Goal: Task Accomplishment & Management: Manage account settings

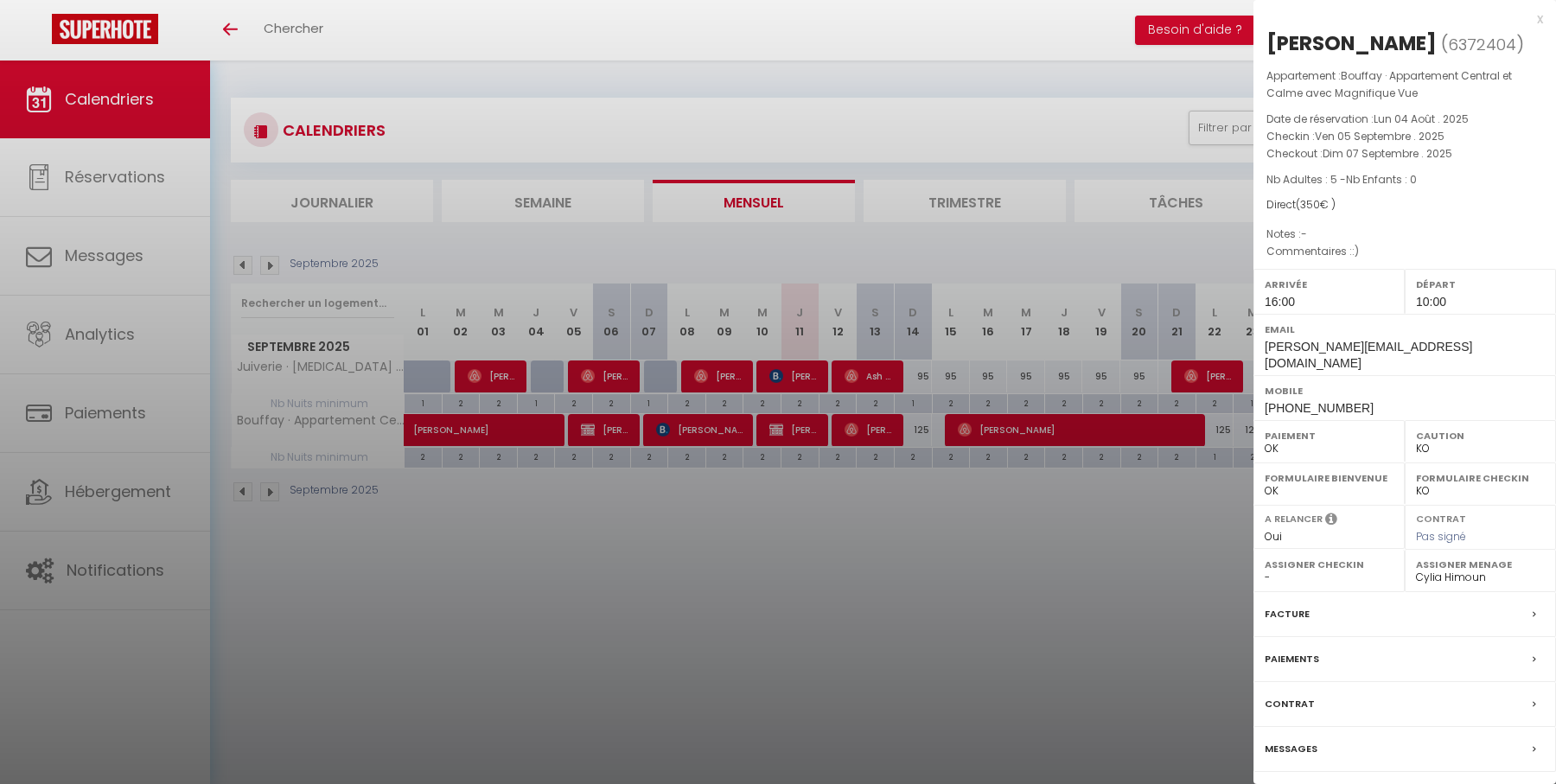
select select "KO"
select select "0"
select select "28178"
click at [865, 512] on div at bounding box center [778, 392] width 1556 height 784
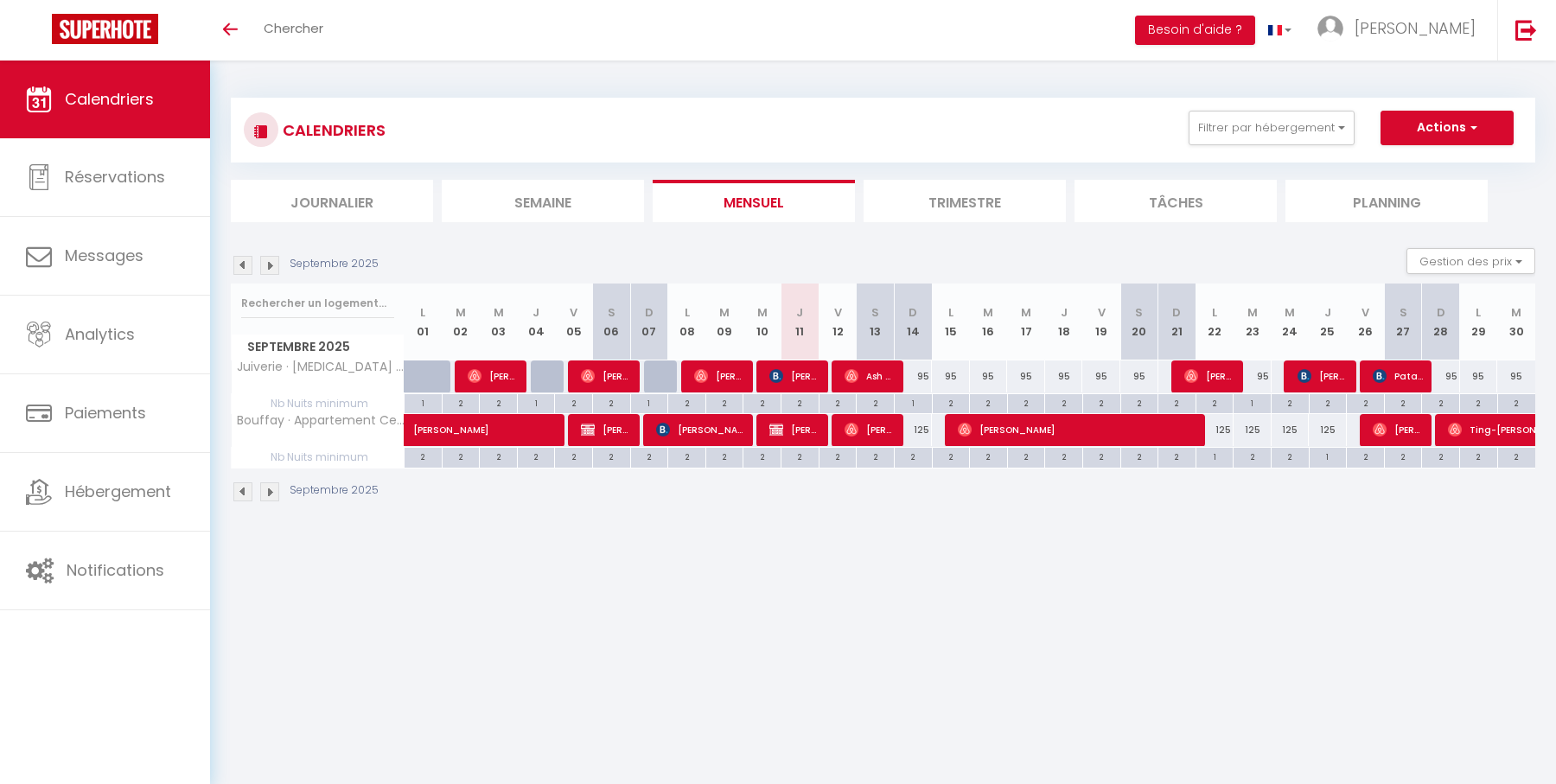
click at [1250, 154] on div "CALENDRIERS Filtrer par hébergement Tous Juiverie · [MEDICAL_DATA] Duplex charm…" at bounding box center [883, 129] width 1305 height 65
click at [1250, 135] on button "Filtrer par hébergement" at bounding box center [1271, 127] width 166 height 35
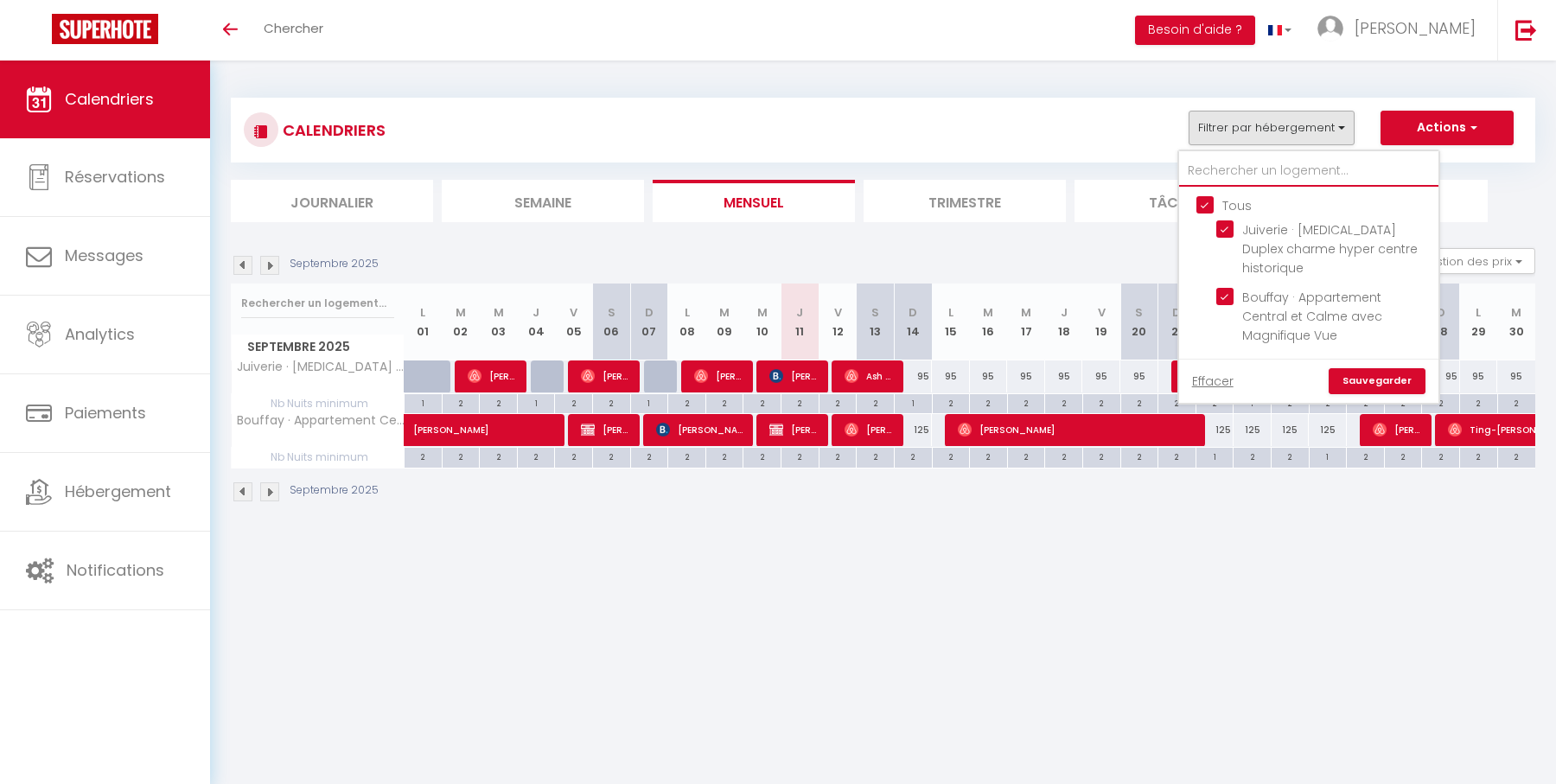
click at [1212, 167] on input "text" at bounding box center [1309, 170] width 260 height 31
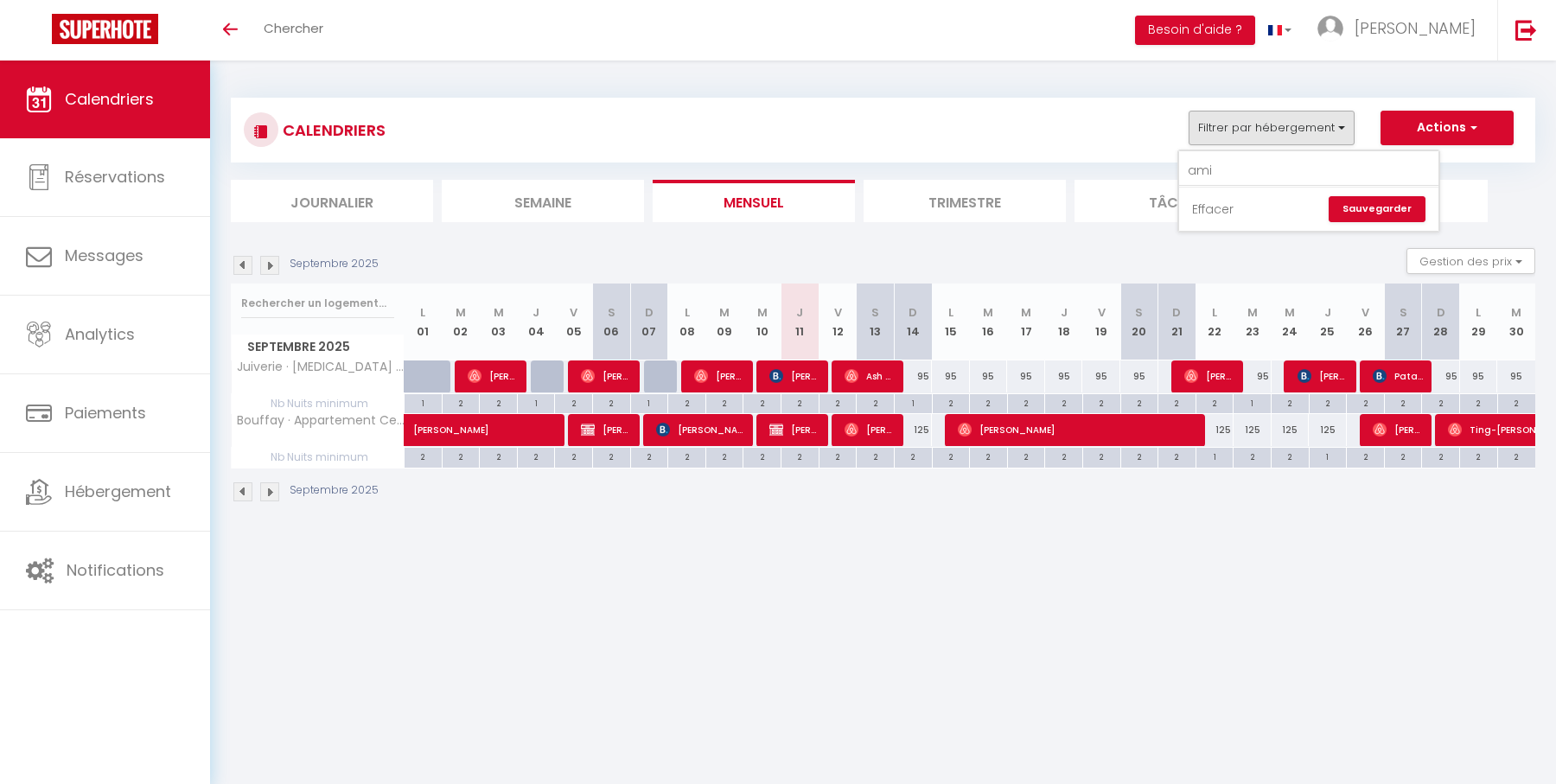
click at [1223, 212] on link "Effacer" at bounding box center [1214, 209] width 42 height 19
click at [1303, 140] on button "Filtrer par hébergement" at bounding box center [1271, 127] width 166 height 35
click at [1290, 171] on input "ami" at bounding box center [1309, 170] width 260 height 31
type input "a"
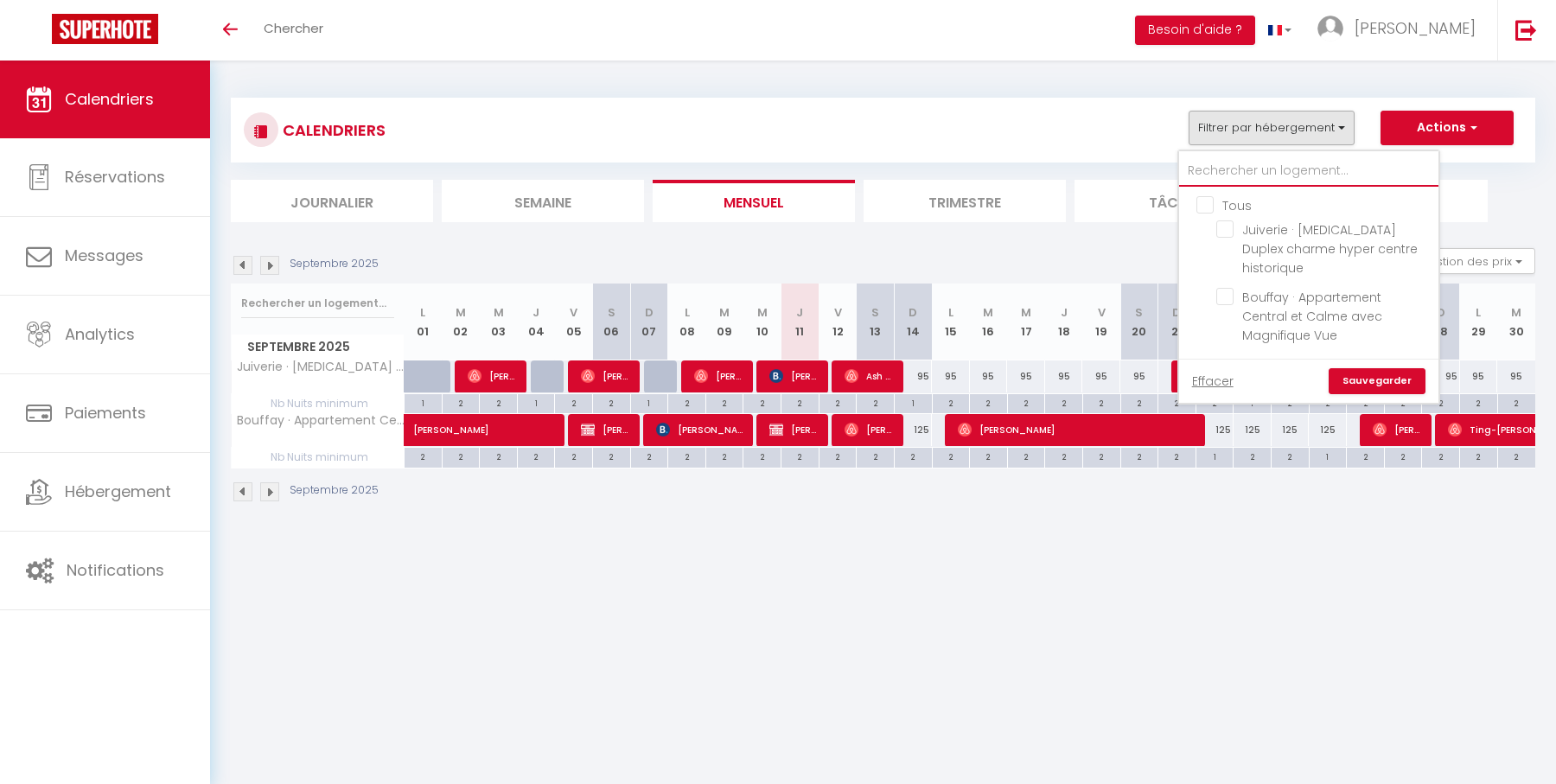
checkbox input "false"
click at [1220, 173] on input "text" at bounding box center [1309, 170] width 260 height 31
type input "a"
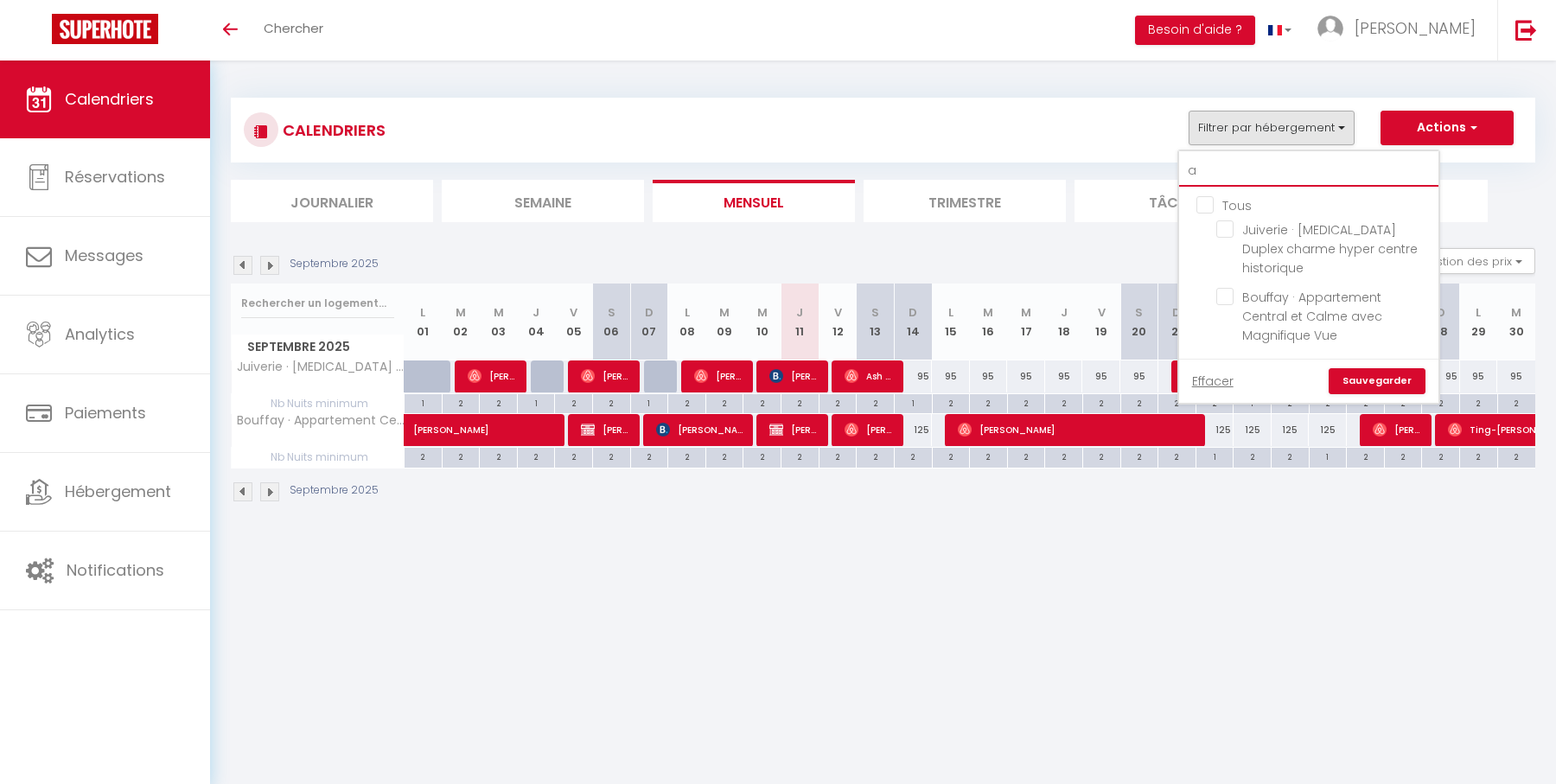
checkbox input "false"
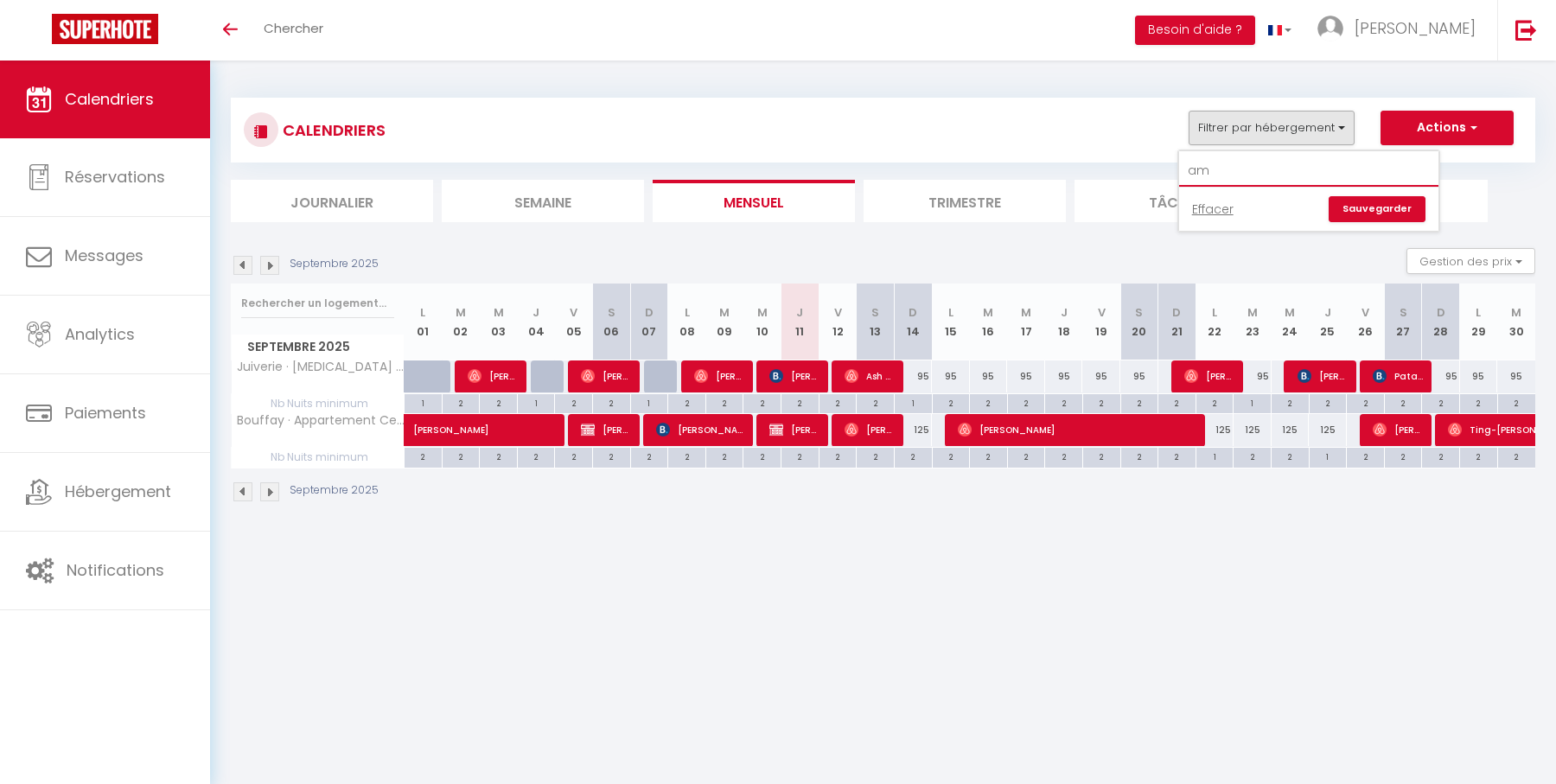
type input "a"
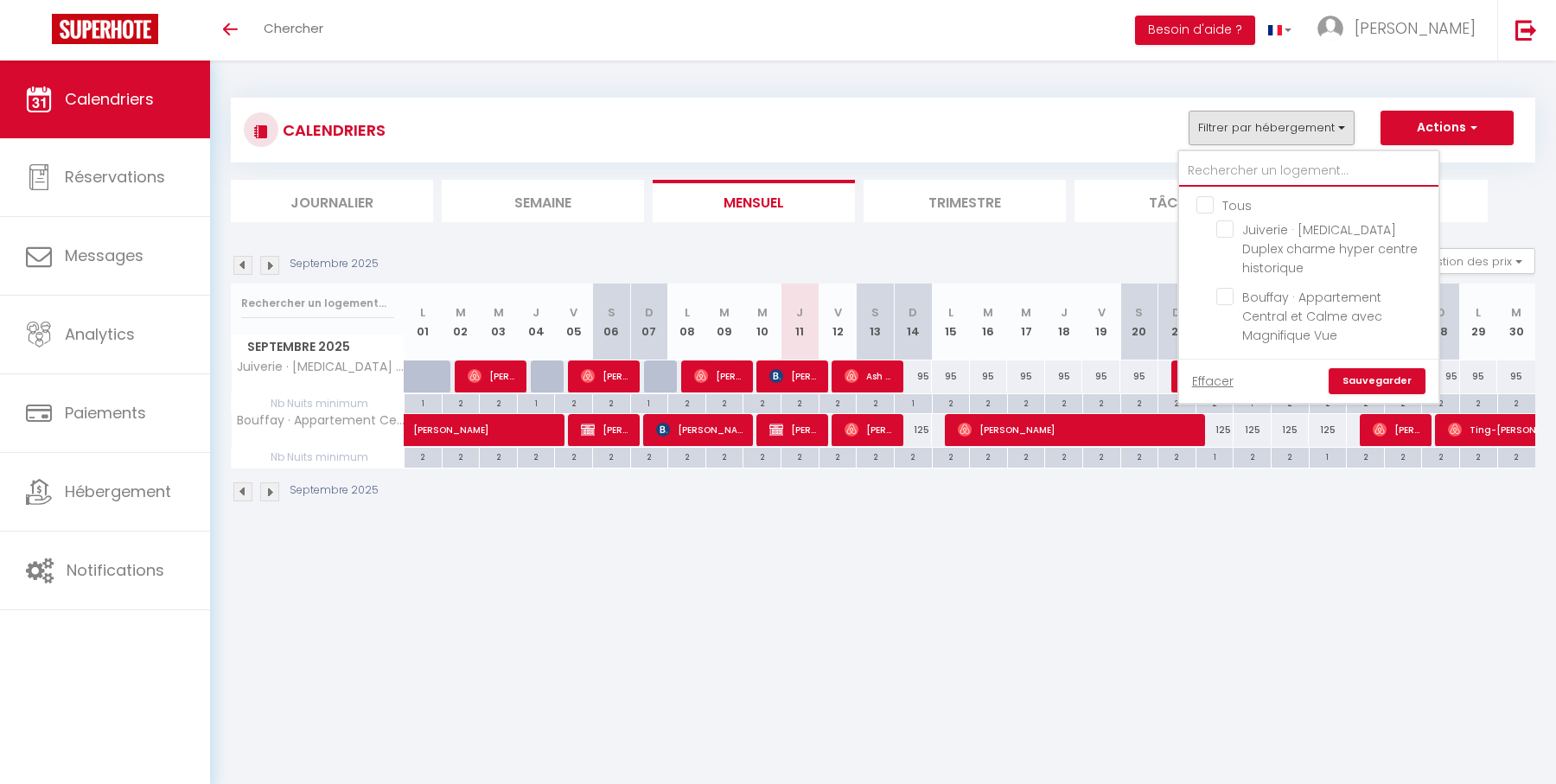
checkbox input "false"
type input "A"
checkbox input "false"
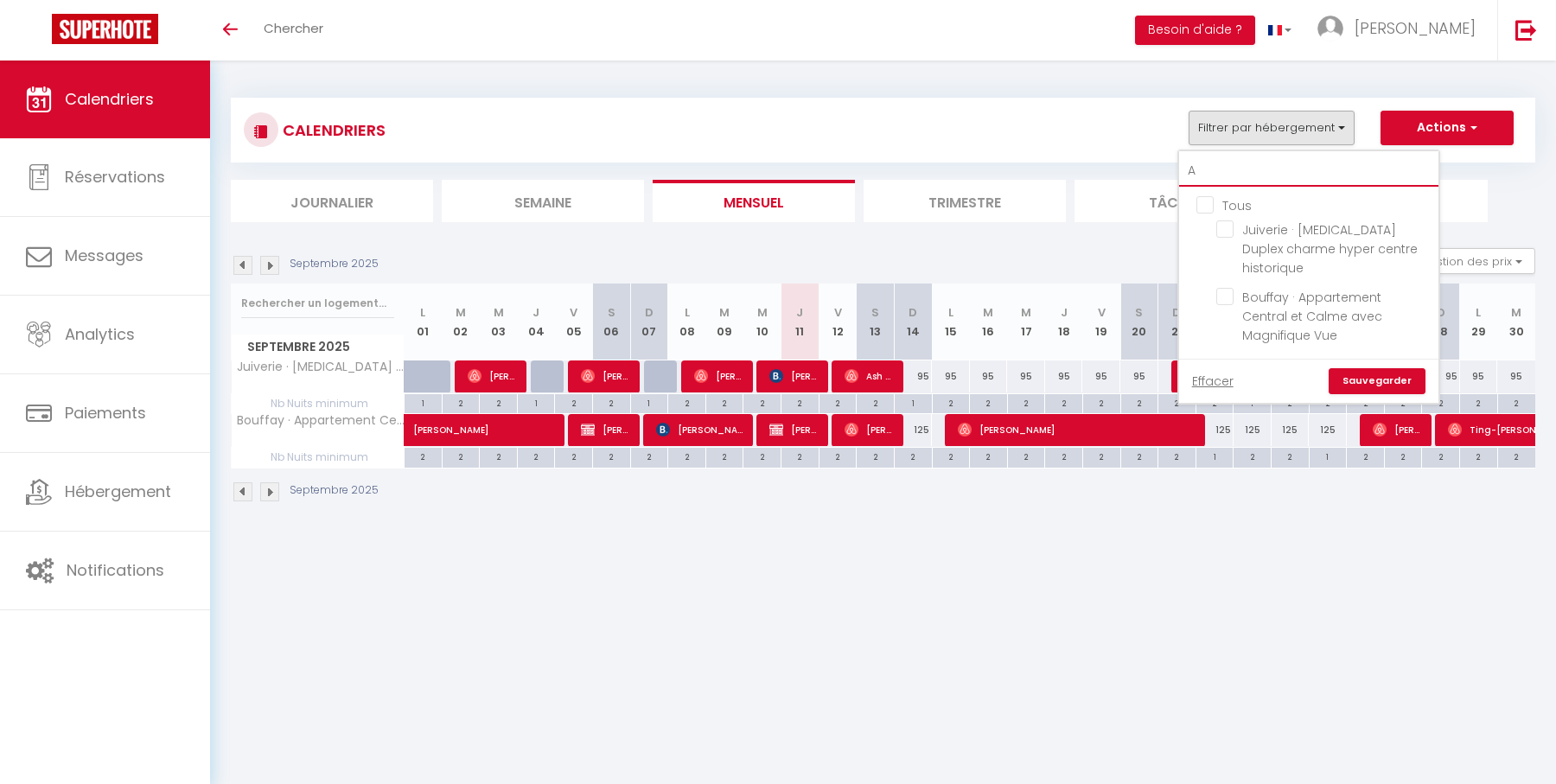
checkbox input "false"
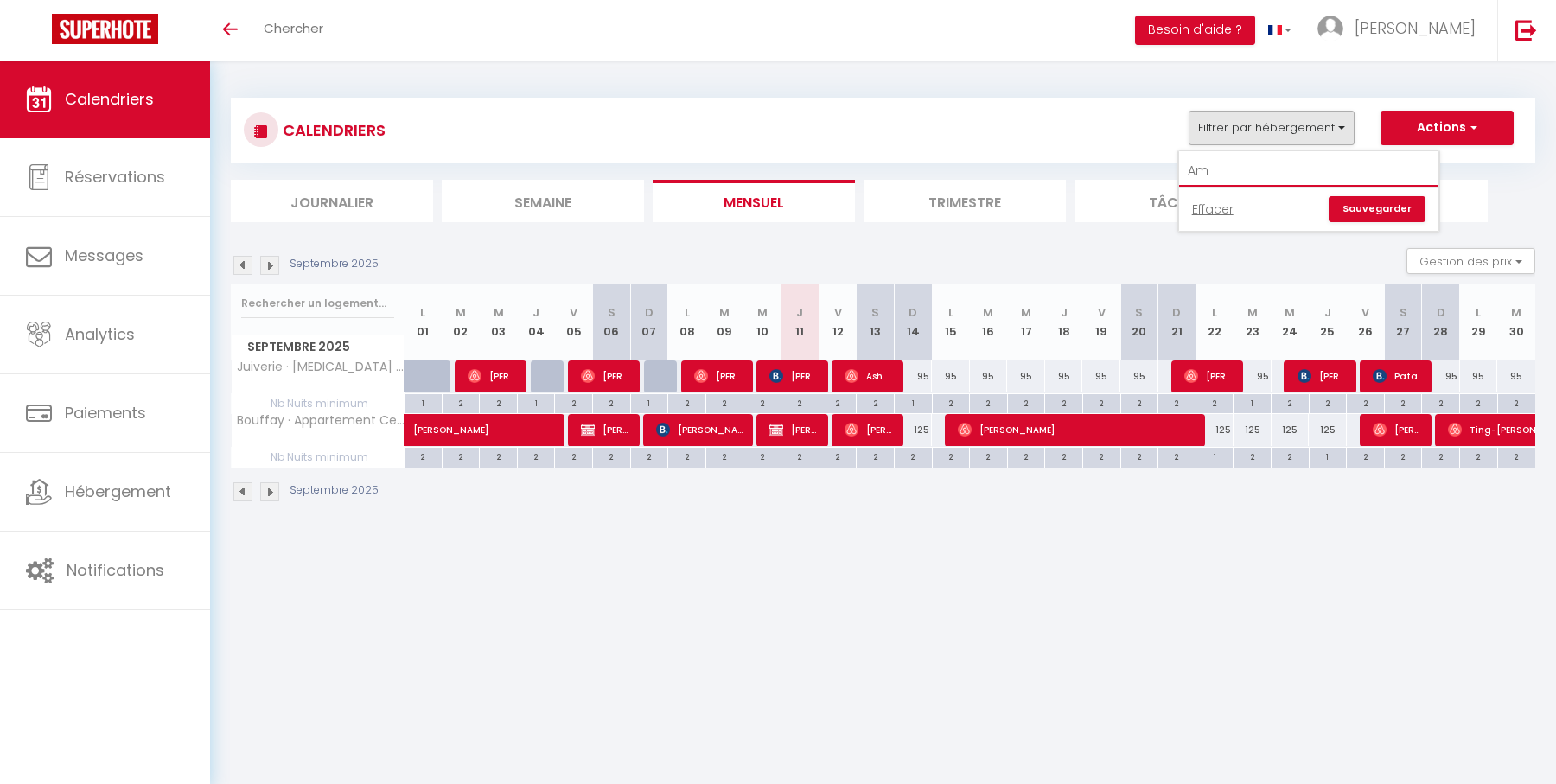
type input "A"
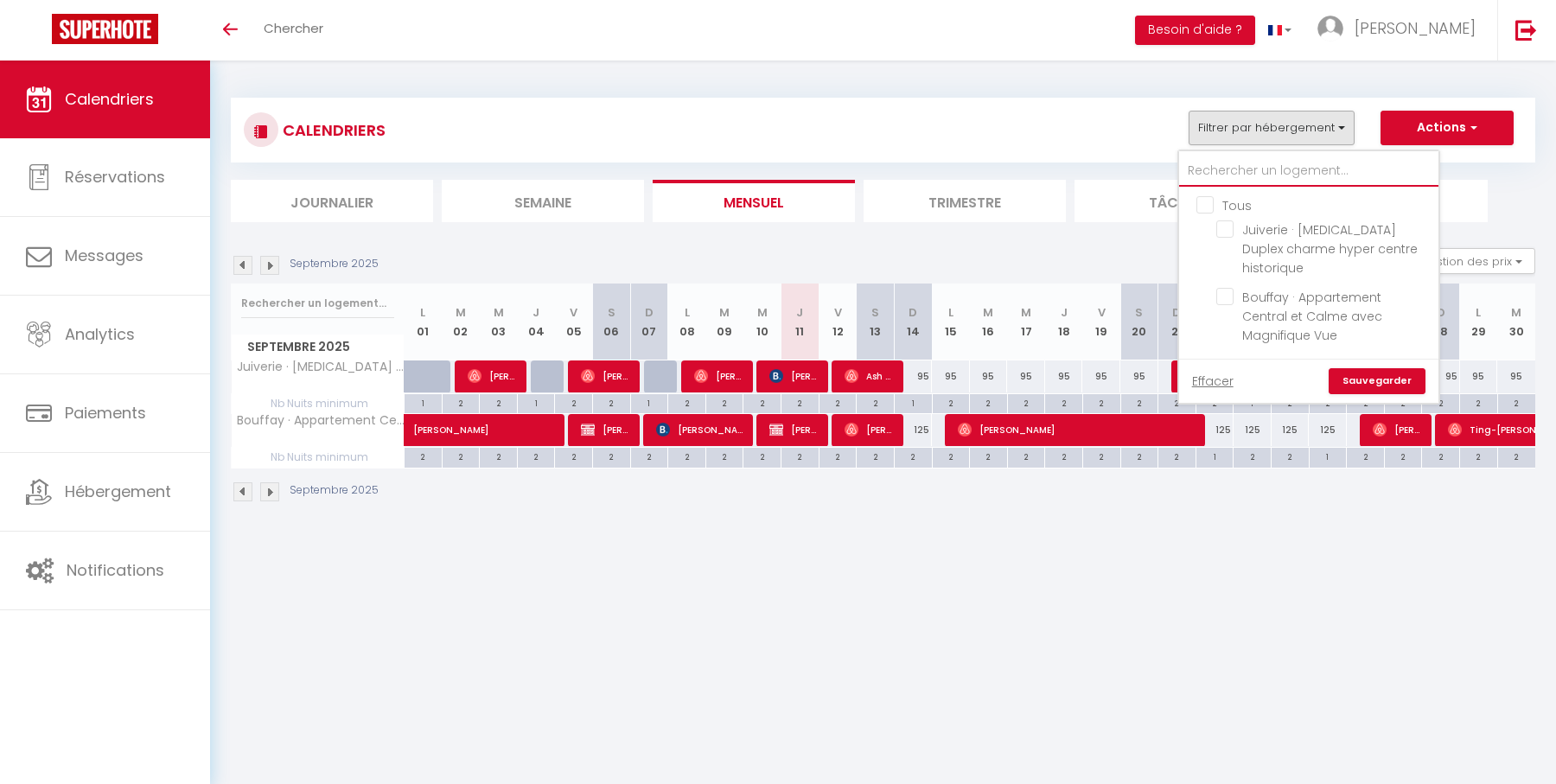
checkbox input "false"
click at [1207, 202] on input "Tous" at bounding box center [1326, 203] width 260 height 17
checkbox input "true"
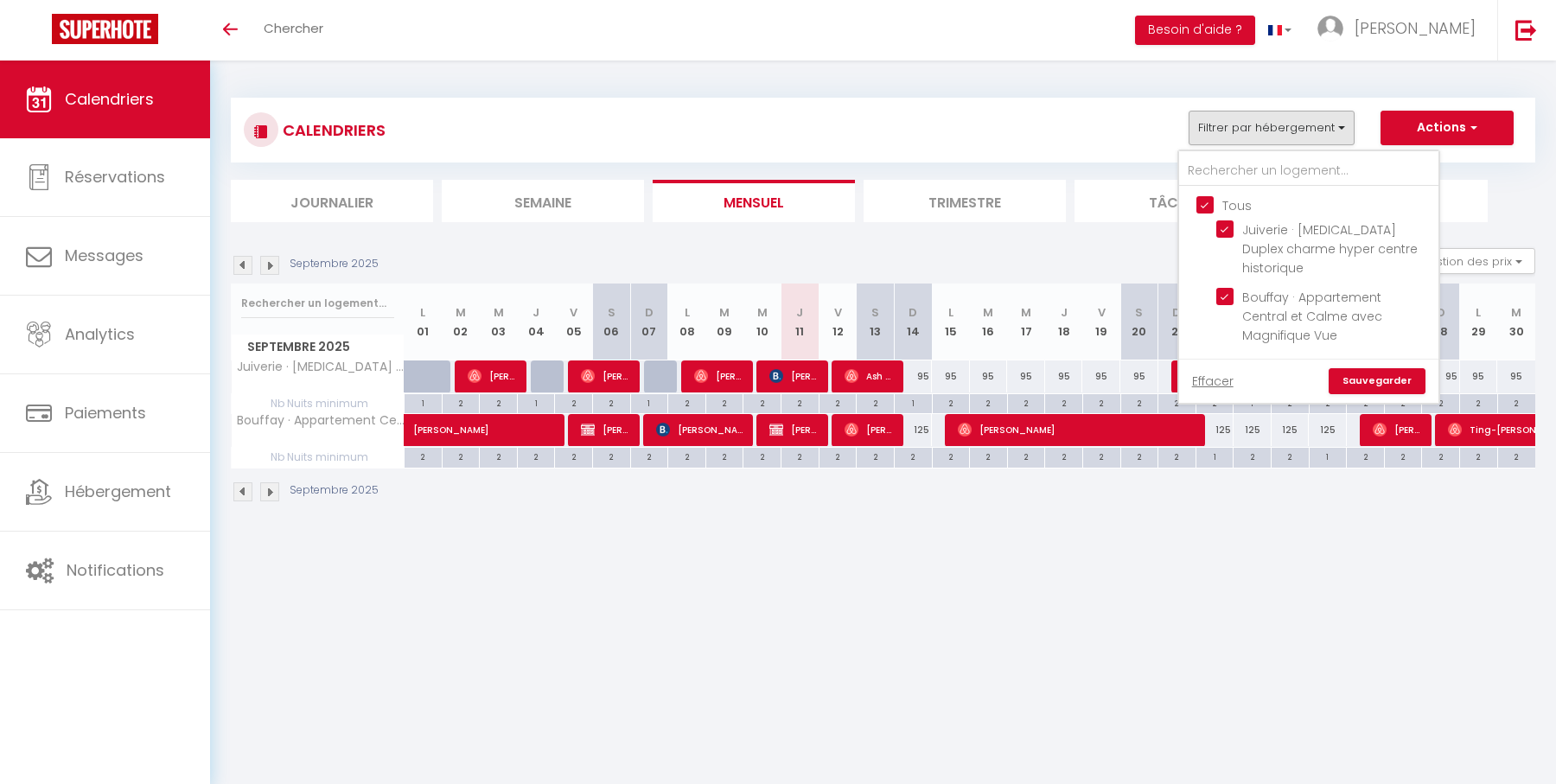
checkbox input "true"
click at [1371, 368] on link "Sauvegarder" at bounding box center [1377, 381] width 97 height 26
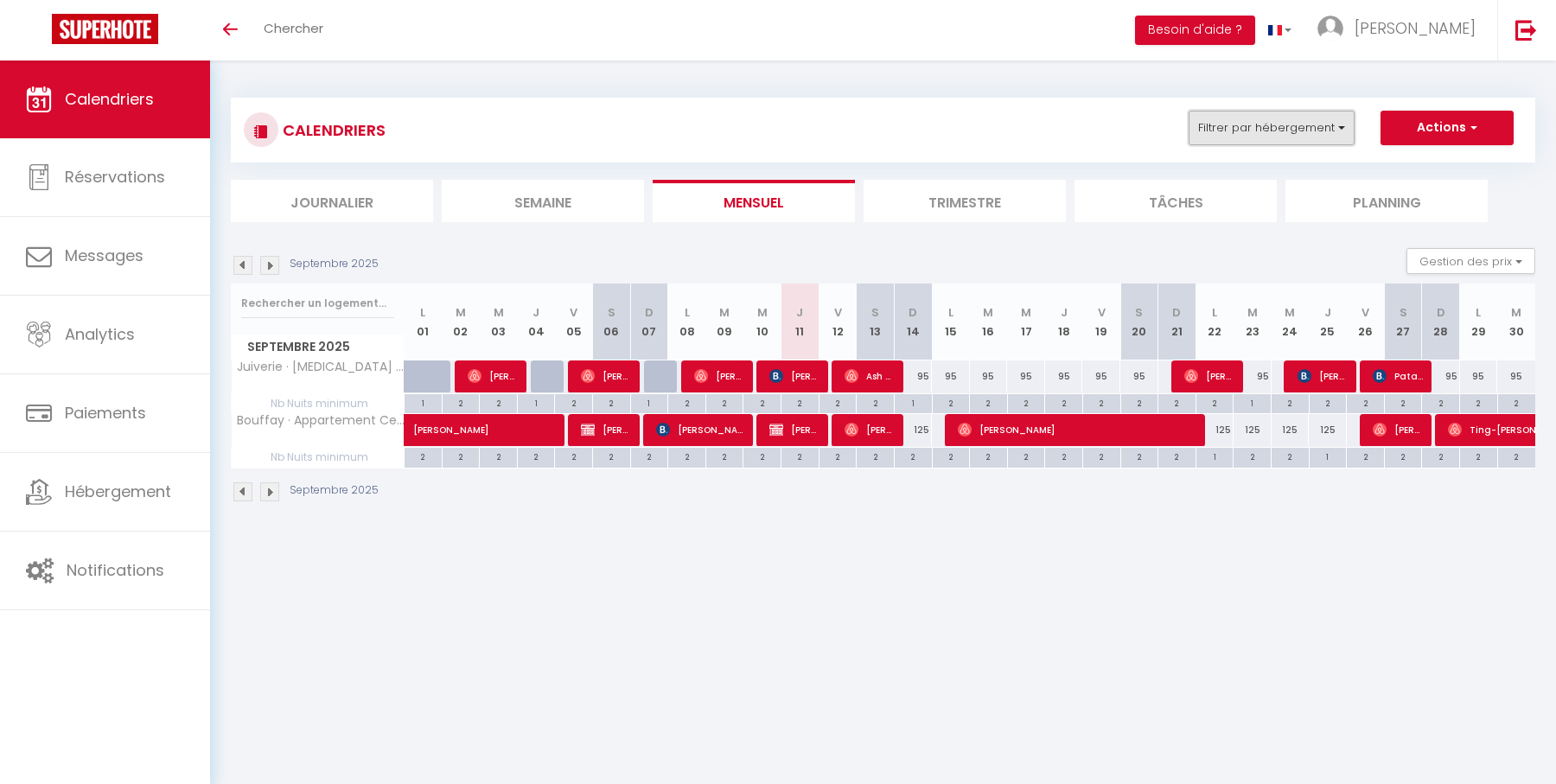
click at [1254, 138] on button "Filtrer par hébergement" at bounding box center [1271, 127] width 166 height 35
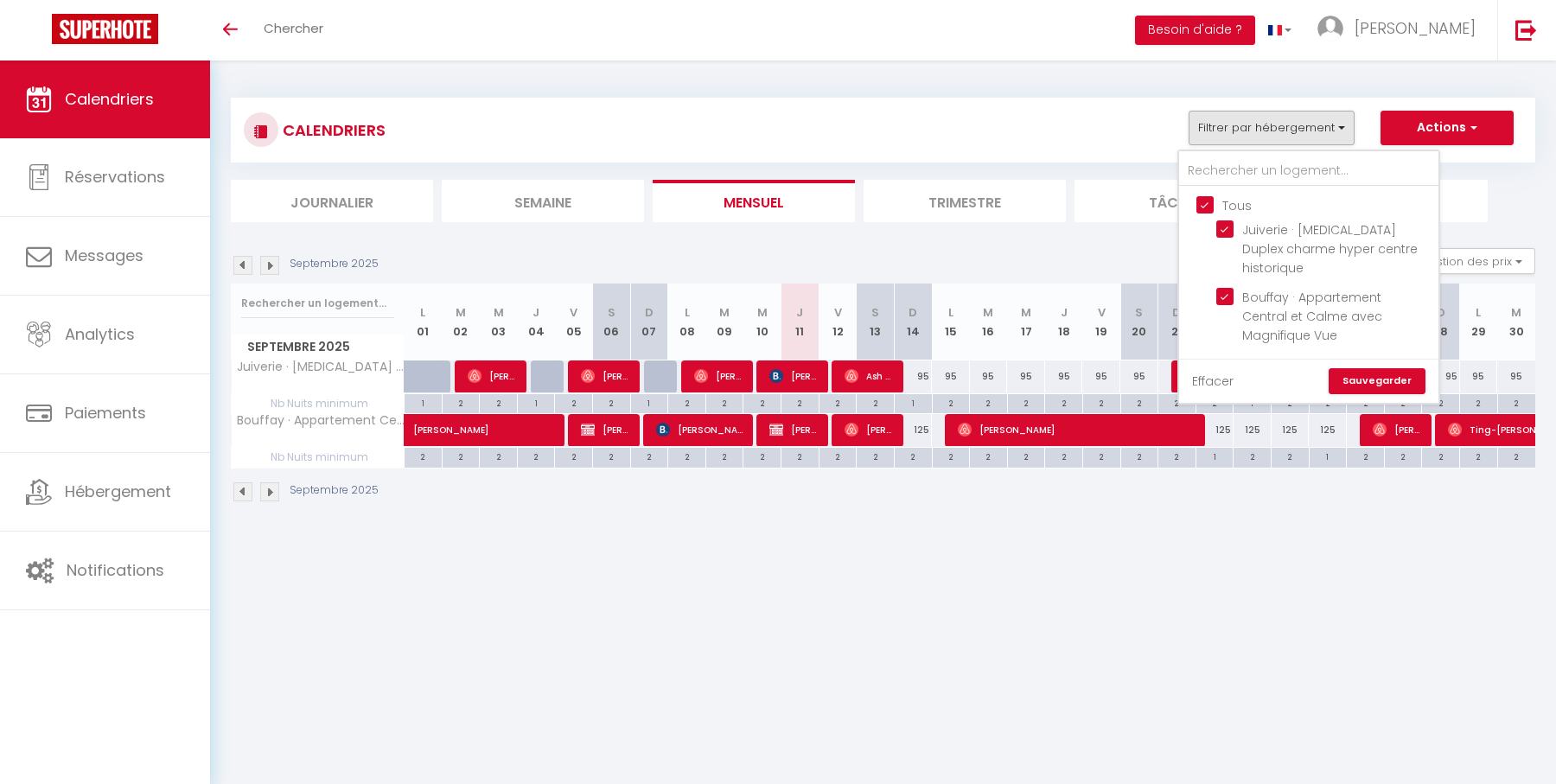
click at [1213, 371] on link "Effacer" at bounding box center [1214, 380] width 42 height 19
checkbox input "false"
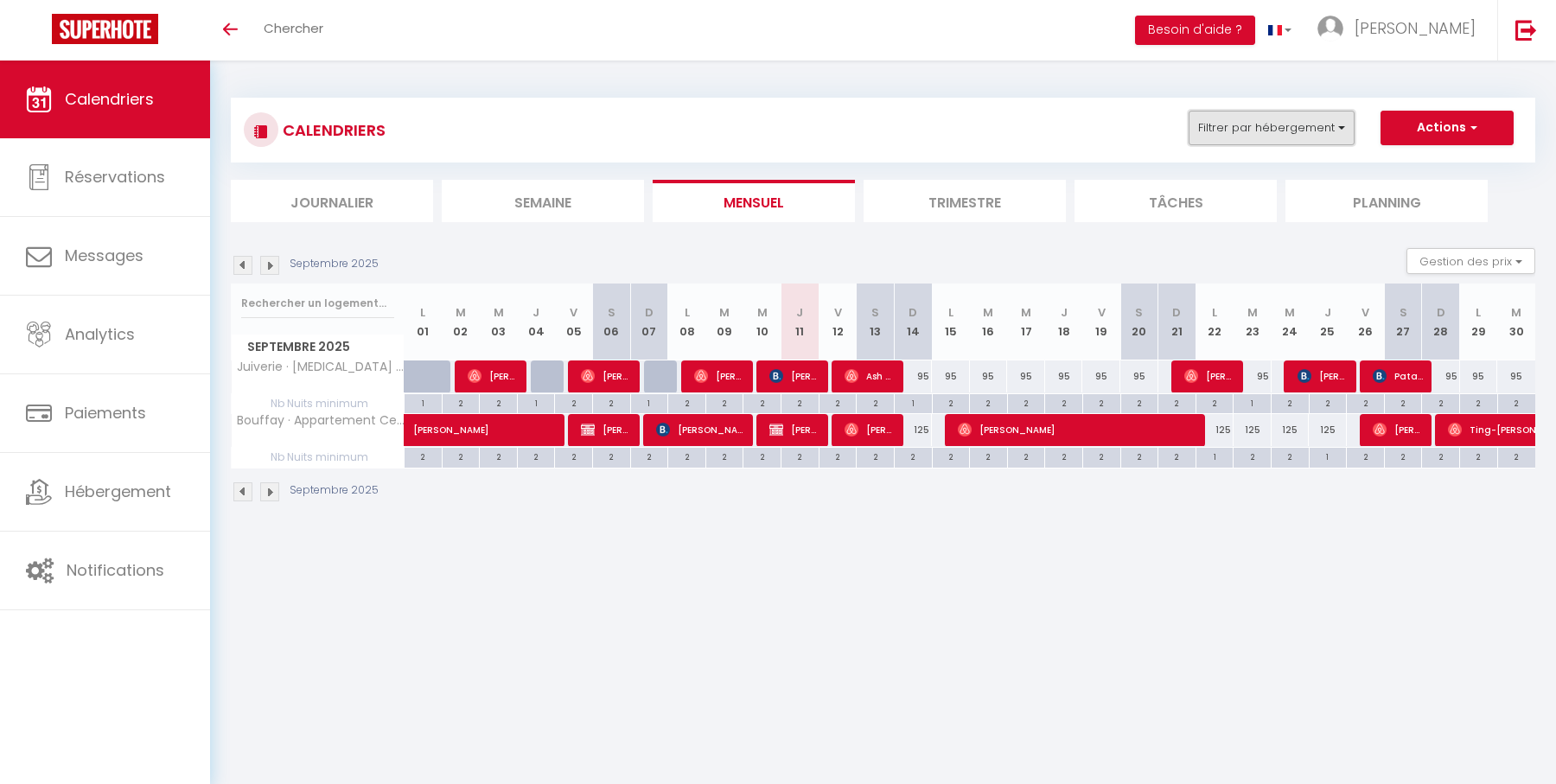
click at [1227, 132] on button "Filtrer par hébergement" at bounding box center [1271, 127] width 166 height 35
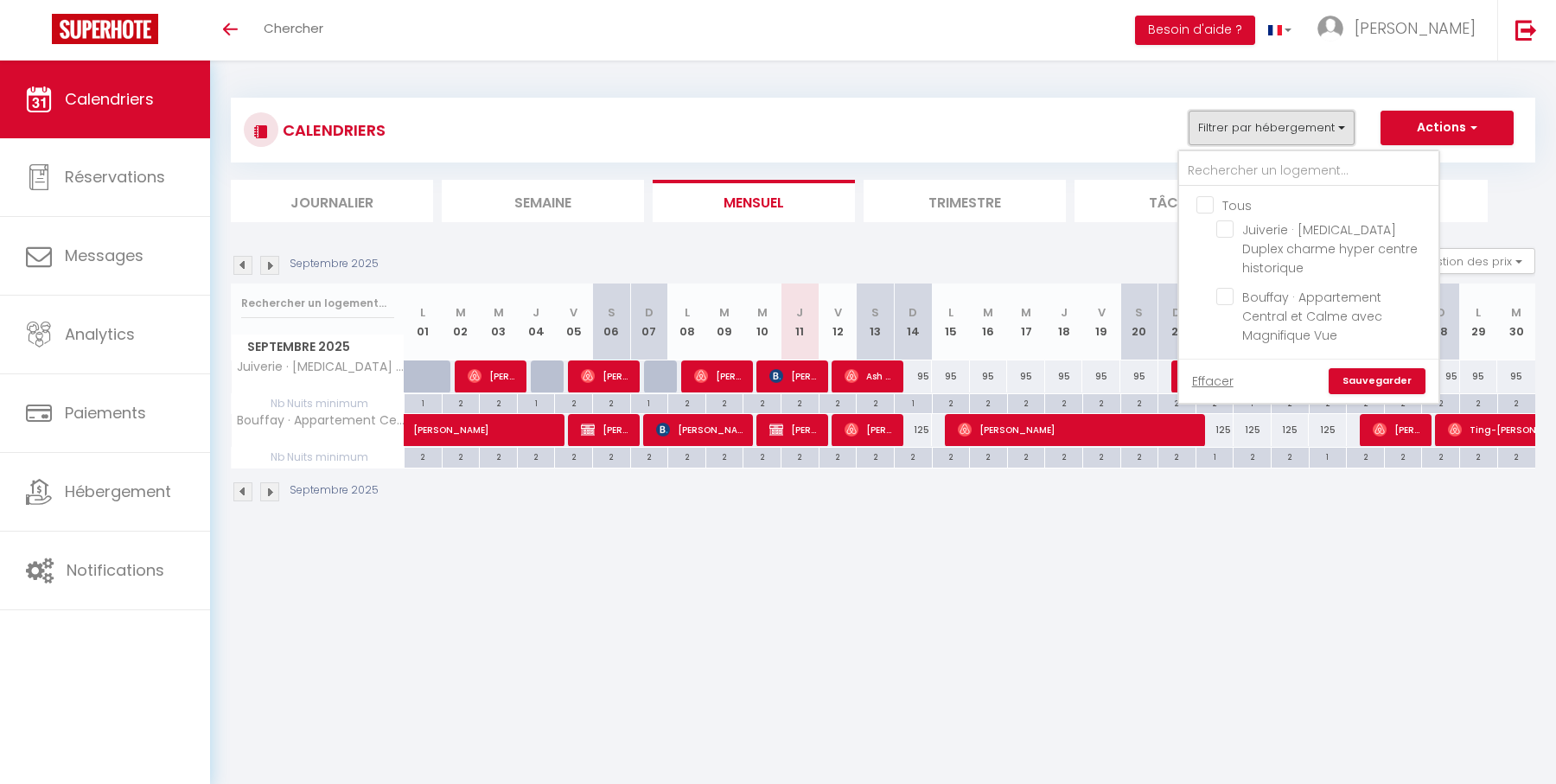
click at [129, 96] on span "Calendriers" at bounding box center [109, 99] width 89 height 22
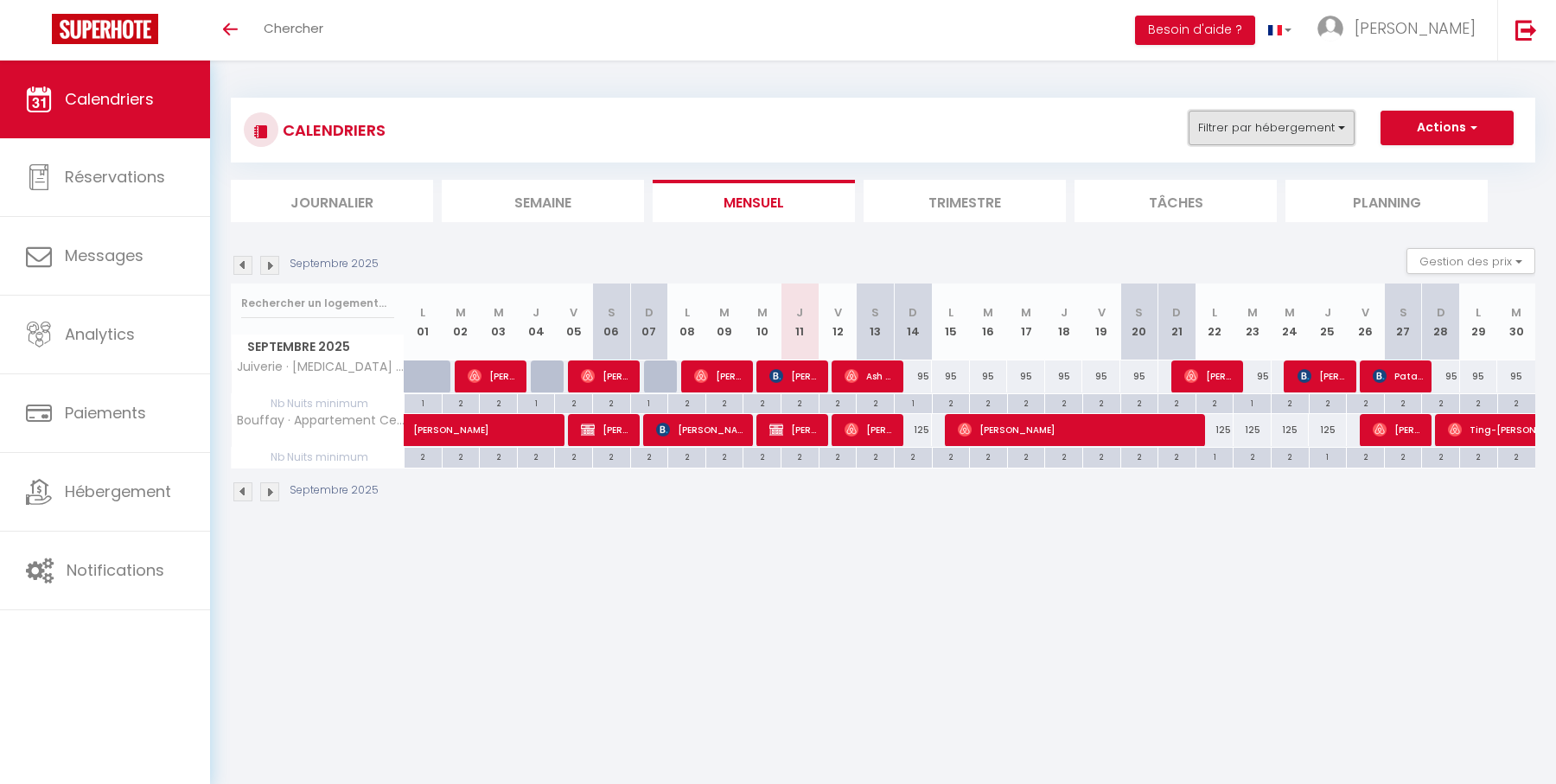
click at [1290, 122] on button "Filtrer par hébergement" at bounding box center [1271, 127] width 166 height 35
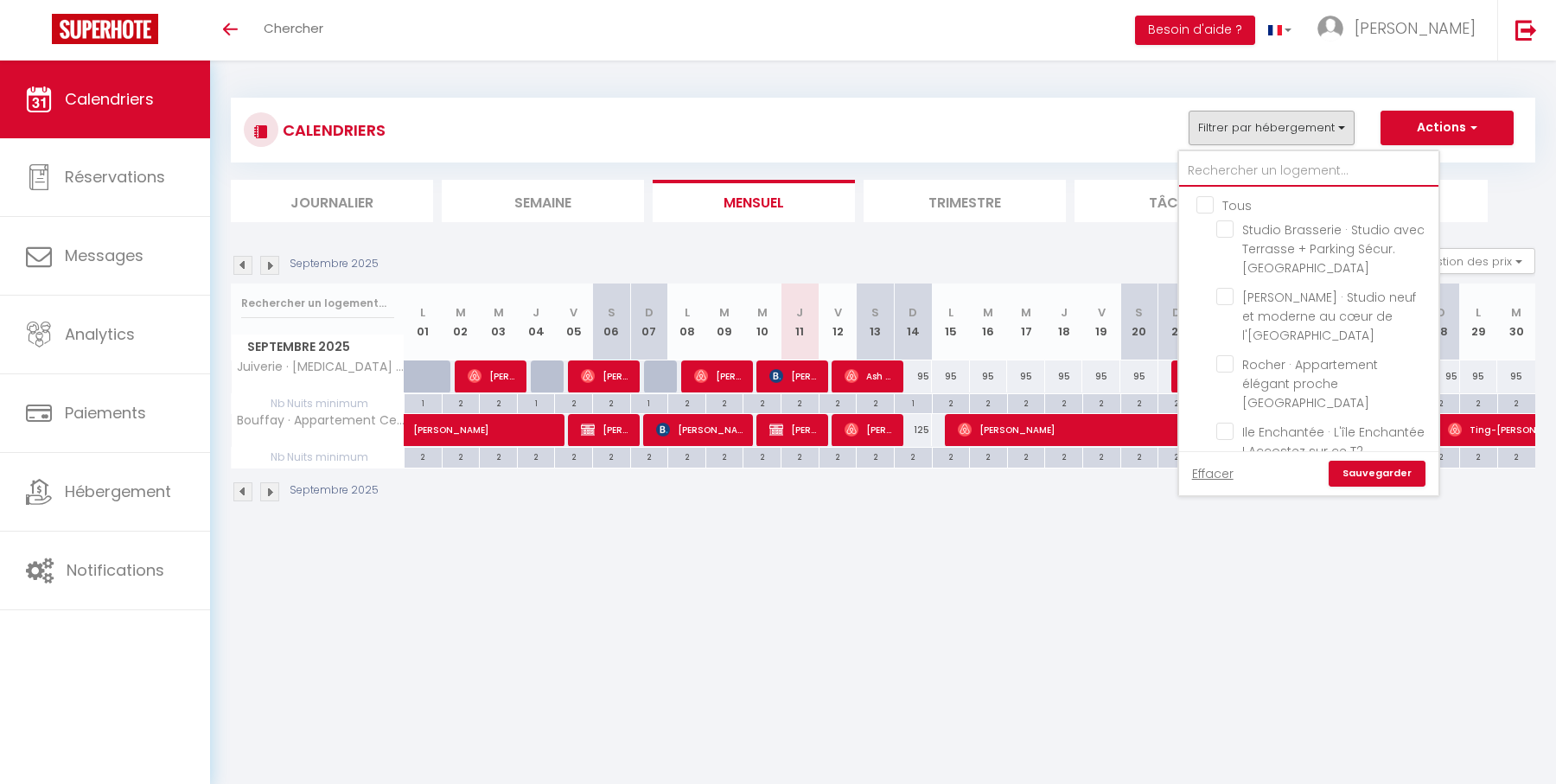
click at [1231, 167] on input "text" at bounding box center [1309, 170] width 260 height 31
type input "a"
checkbox input "false"
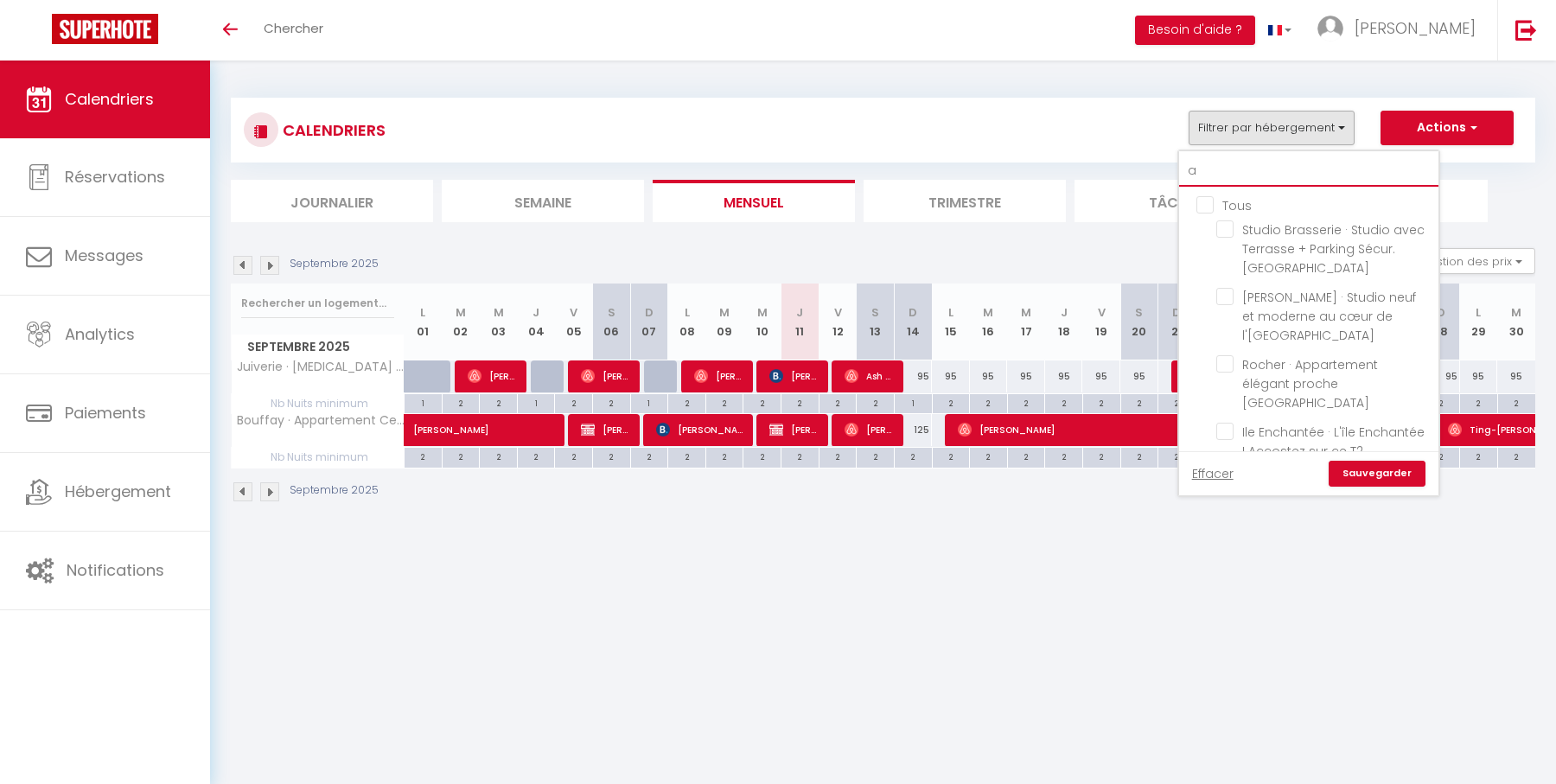
checkbox input "false"
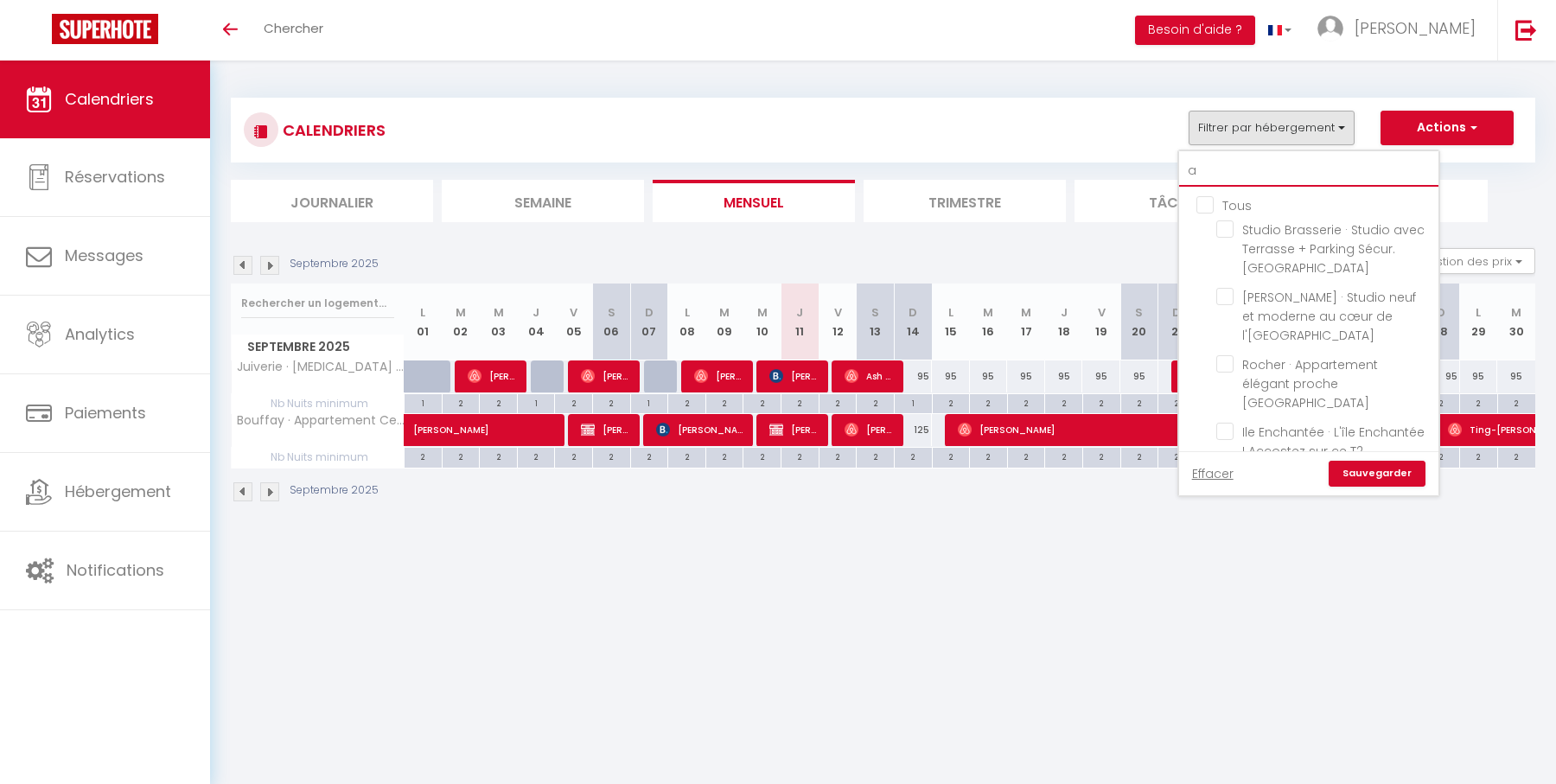
checkbox input "false"
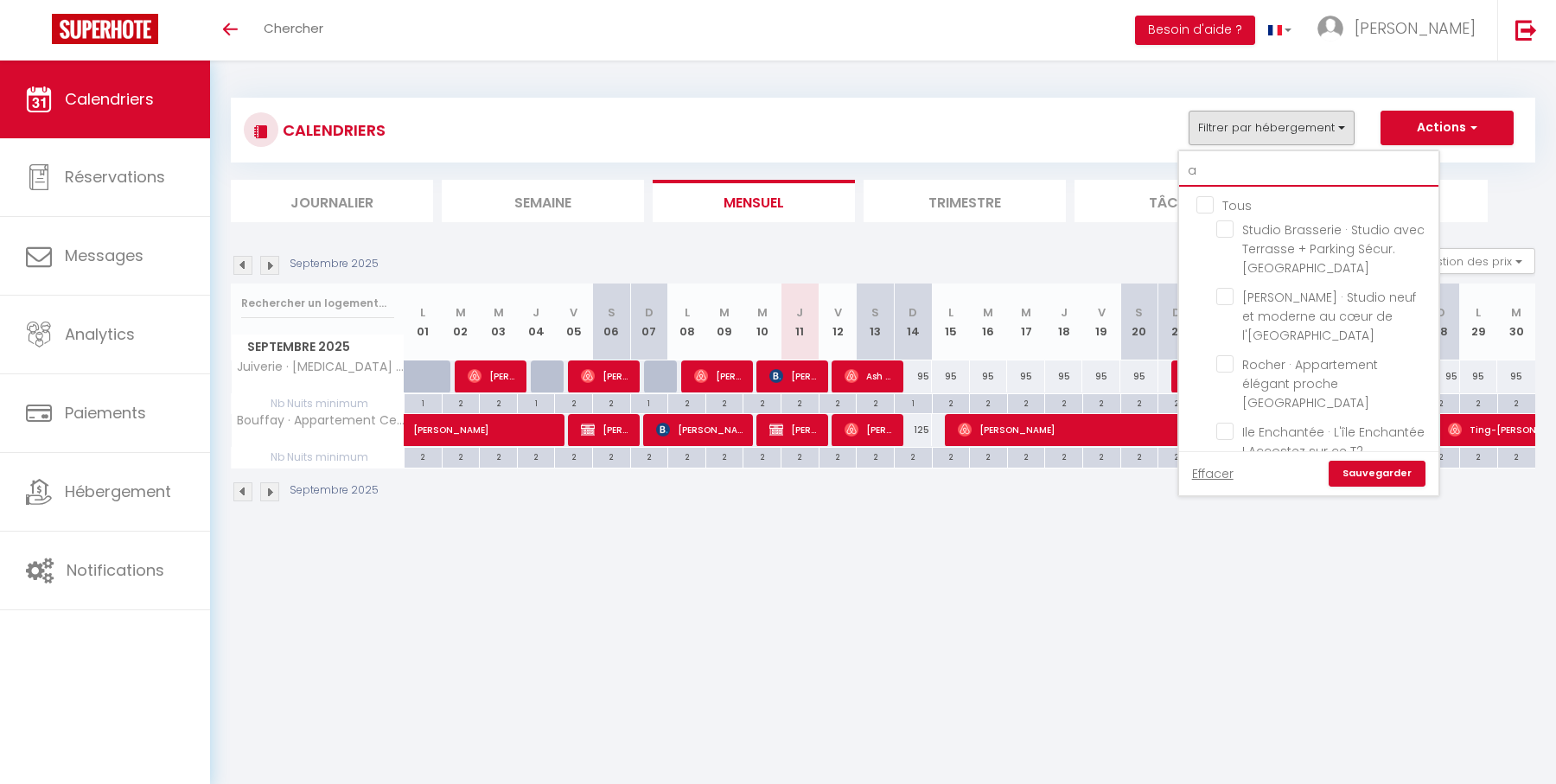
checkbox input "false"
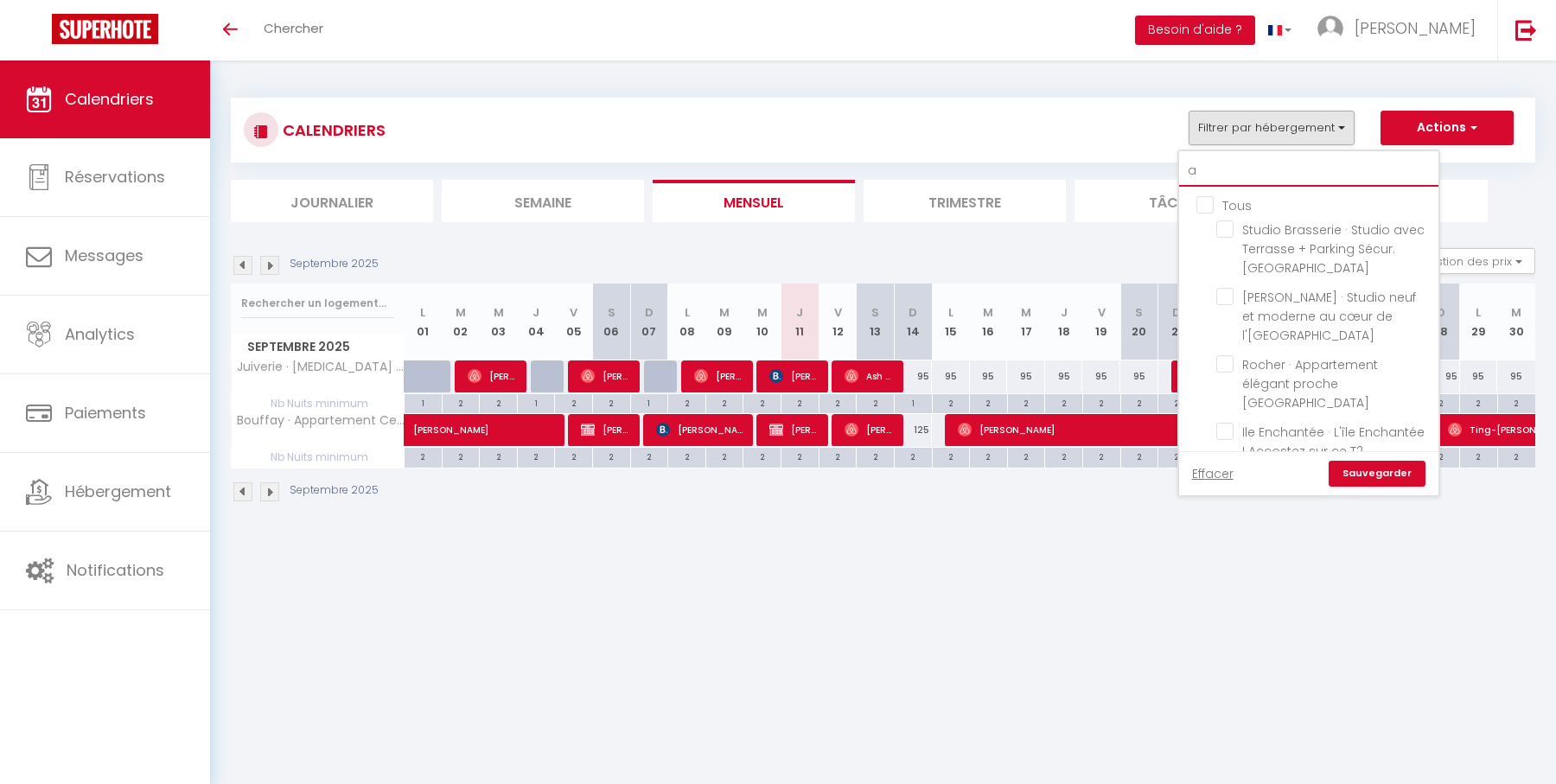
checkbox input "false"
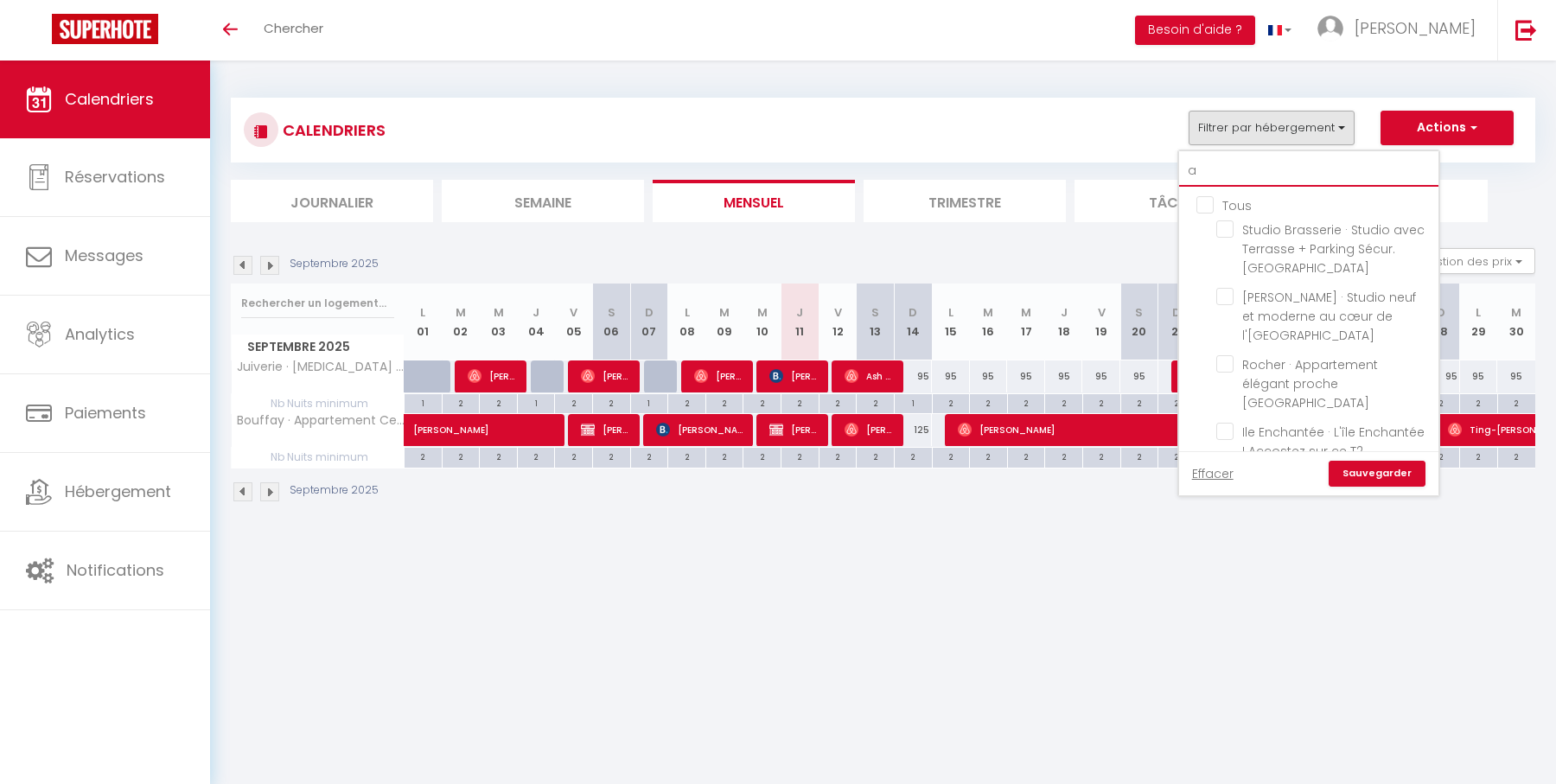
type input "am"
checkbox input "false"
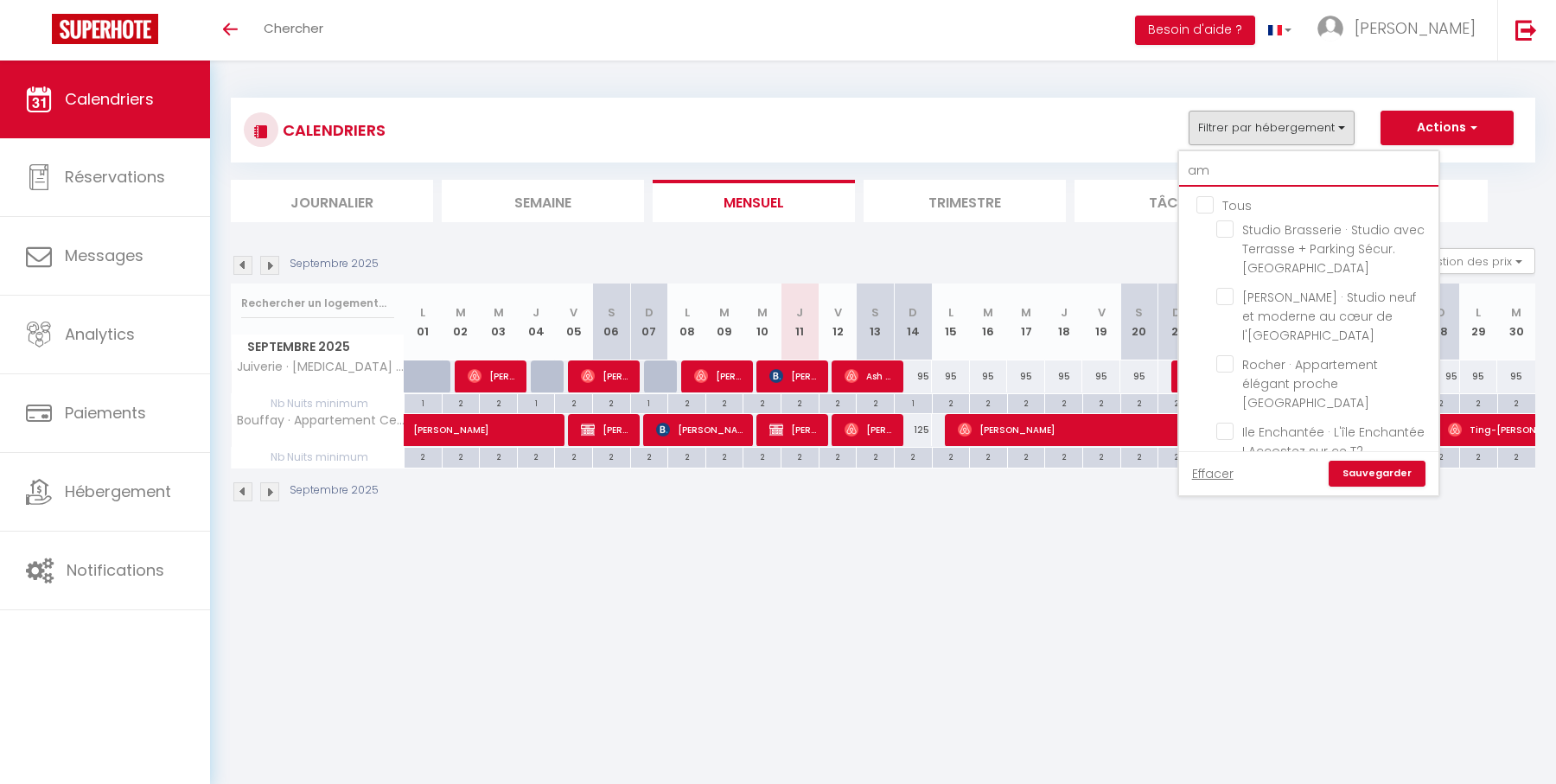
checkbox input "false"
type input "am"
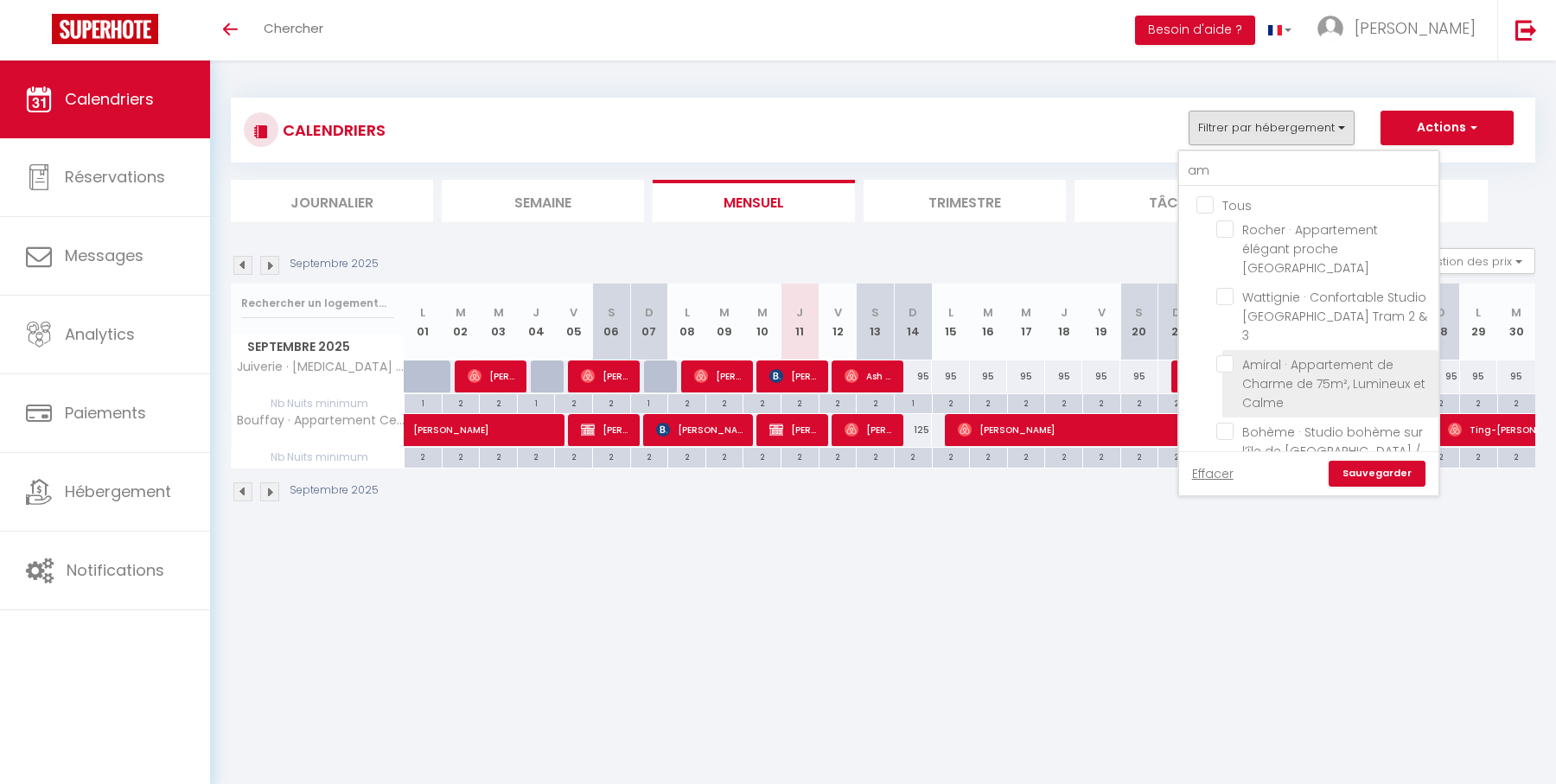
click at [1230, 355] on input "Amiral · Appartement de Charme de 75m², Lumineux et Calme" at bounding box center [1324, 363] width 216 height 17
checkbox input "true"
checkbox input "false"
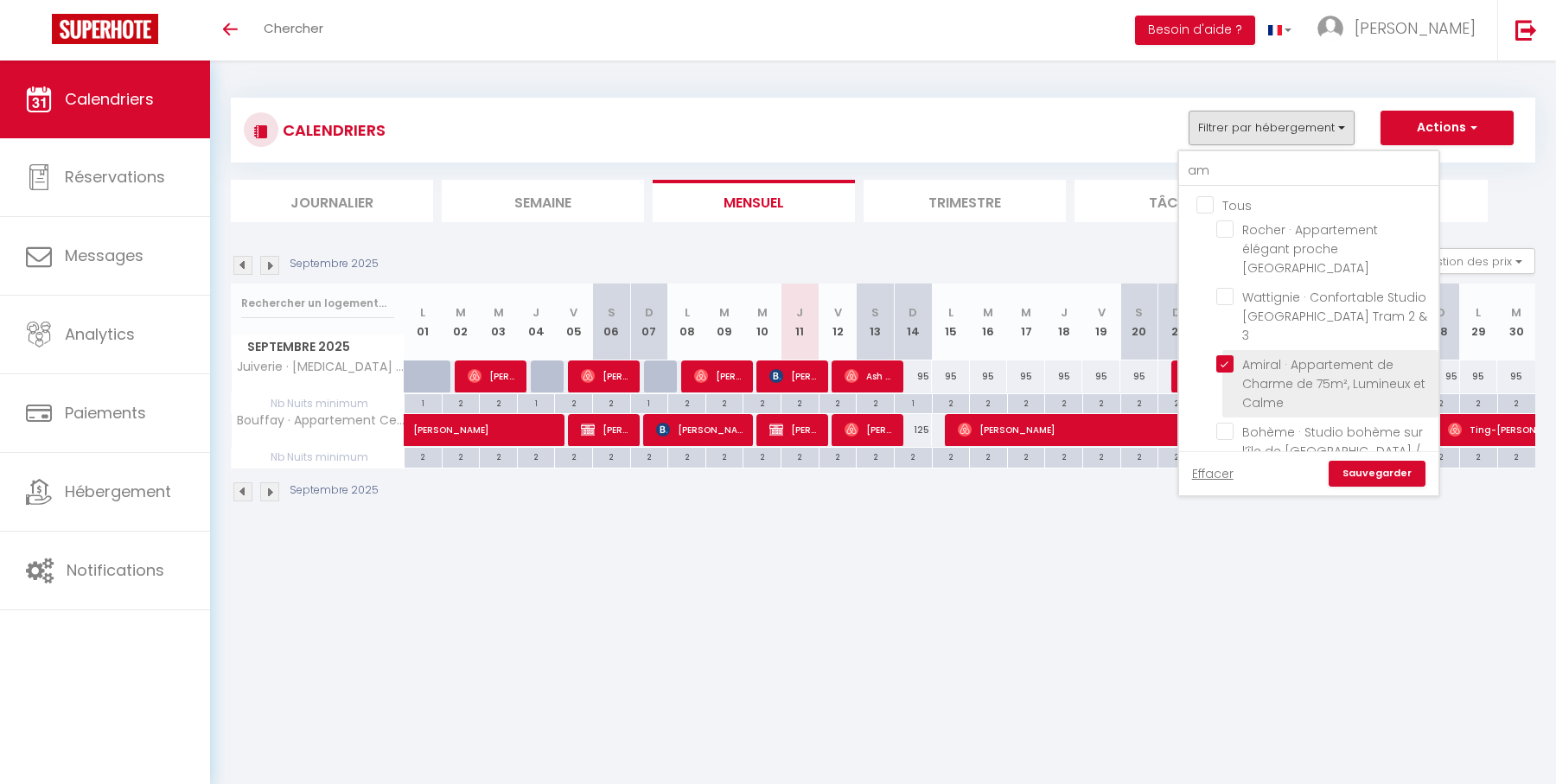
checkbox input "false"
click at [1370, 472] on link "Sauvegarder" at bounding box center [1377, 474] width 97 height 26
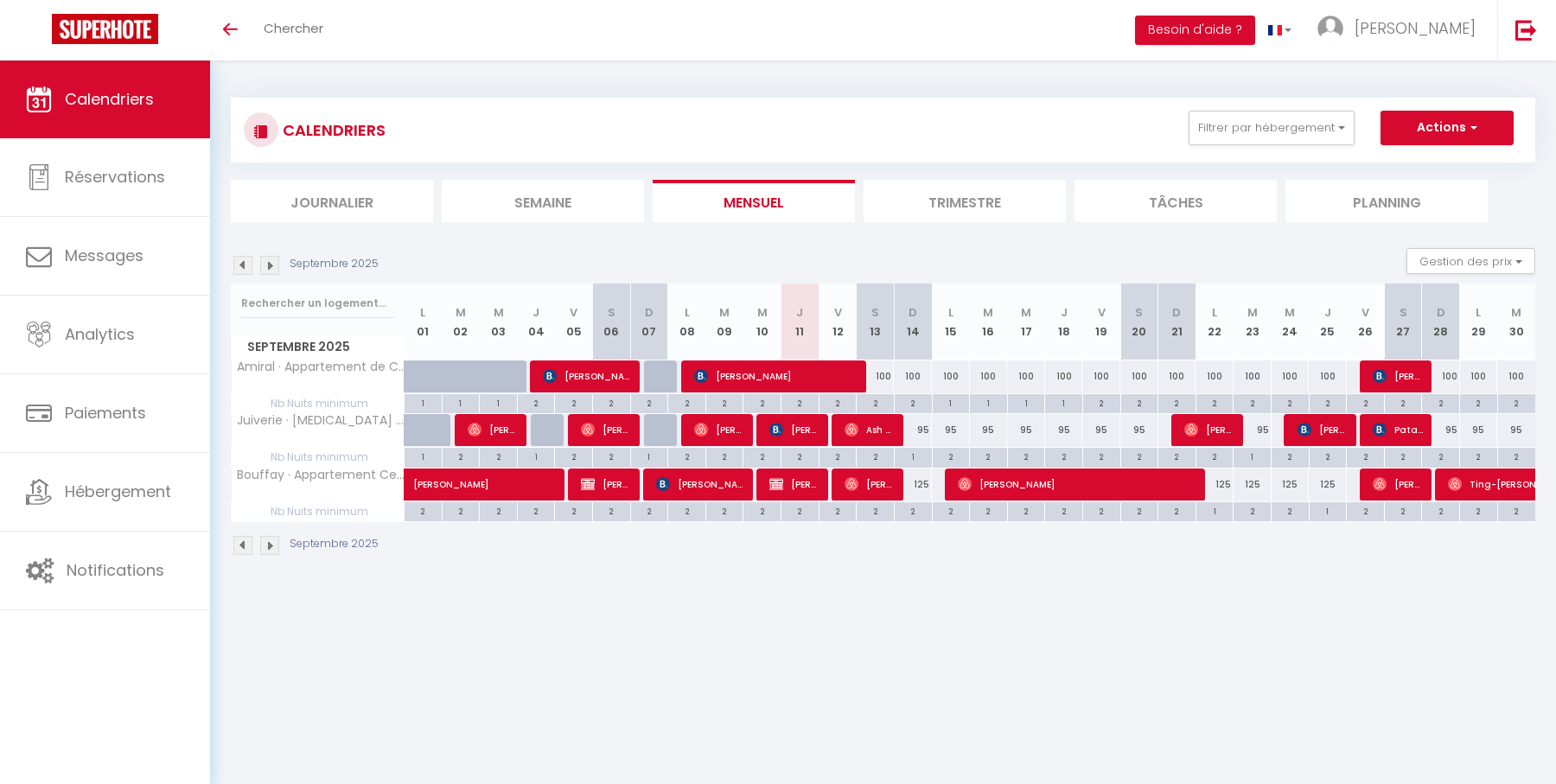
click at [883, 374] on div "100" at bounding box center [876, 376] width 38 height 32
type input "100"
type input "Sam 13 Septembre 2025"
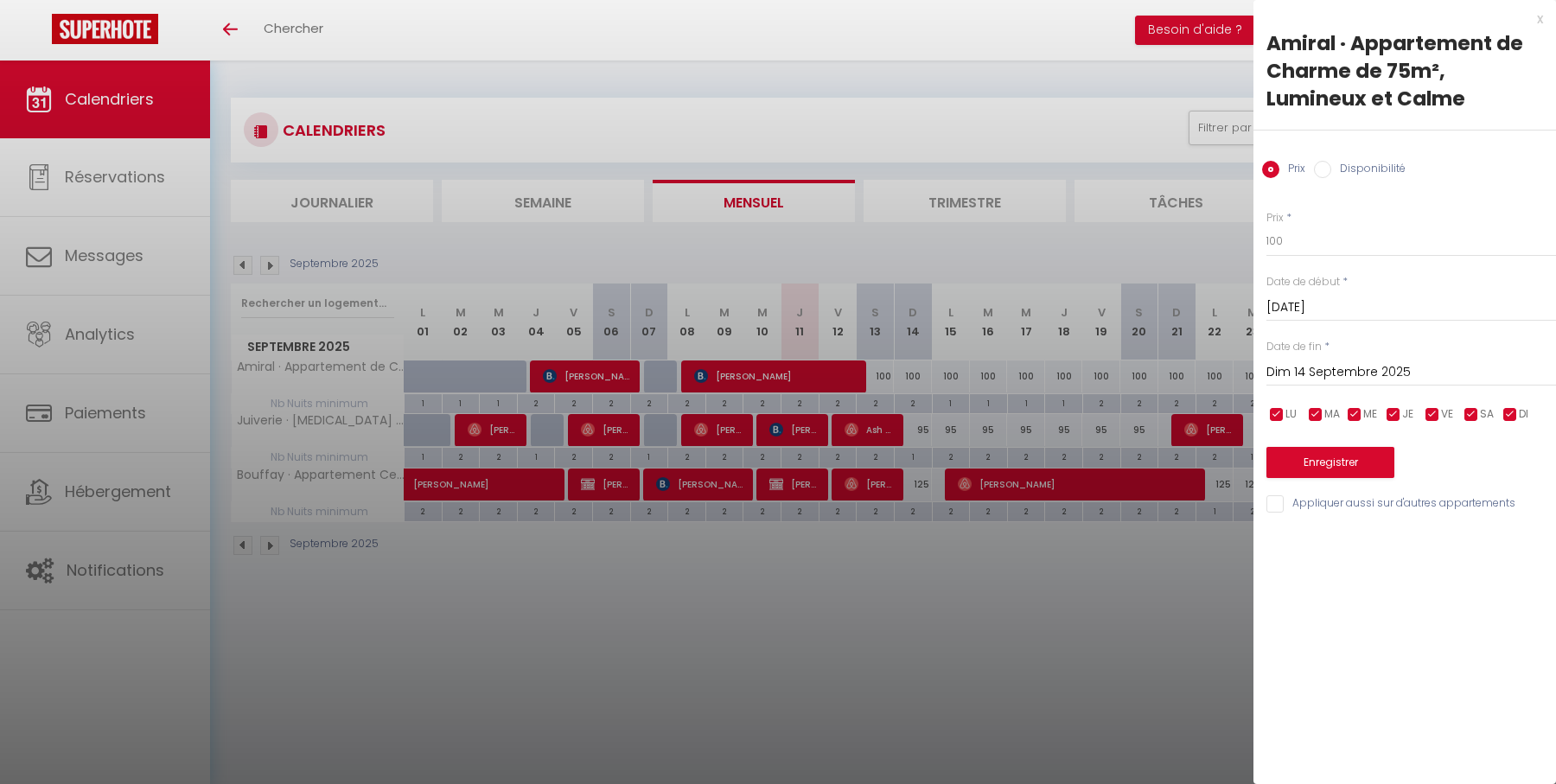
click at [1323, 373] on input "Dim 14 Septembre 2025" at bounding box center [1411, 372] width 290 height 23
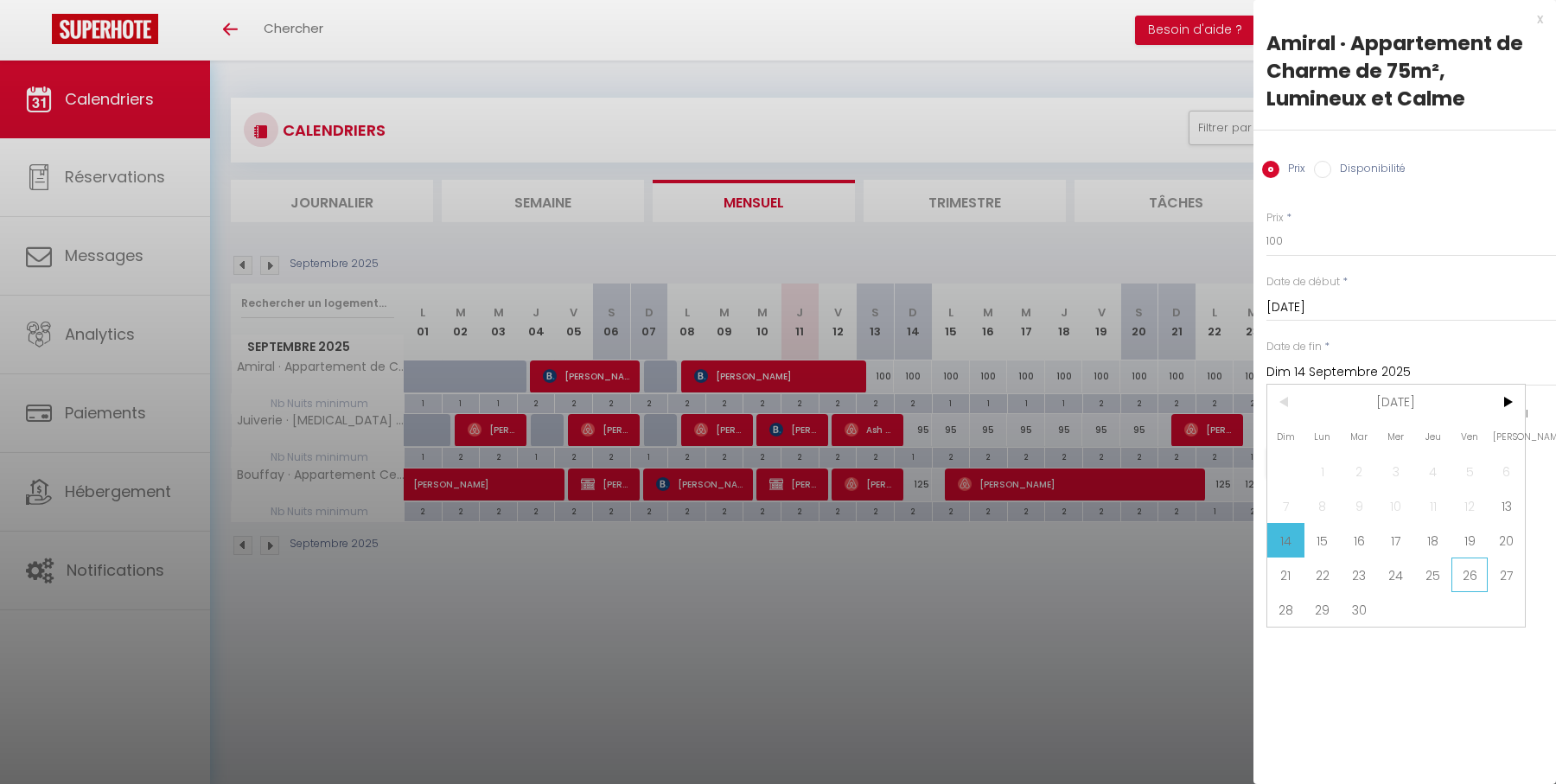
click at [1471, 572] on span "26" at bounding box center [1469, 574] width 37 height 35
type input "Ven 26 Septembre 2025"
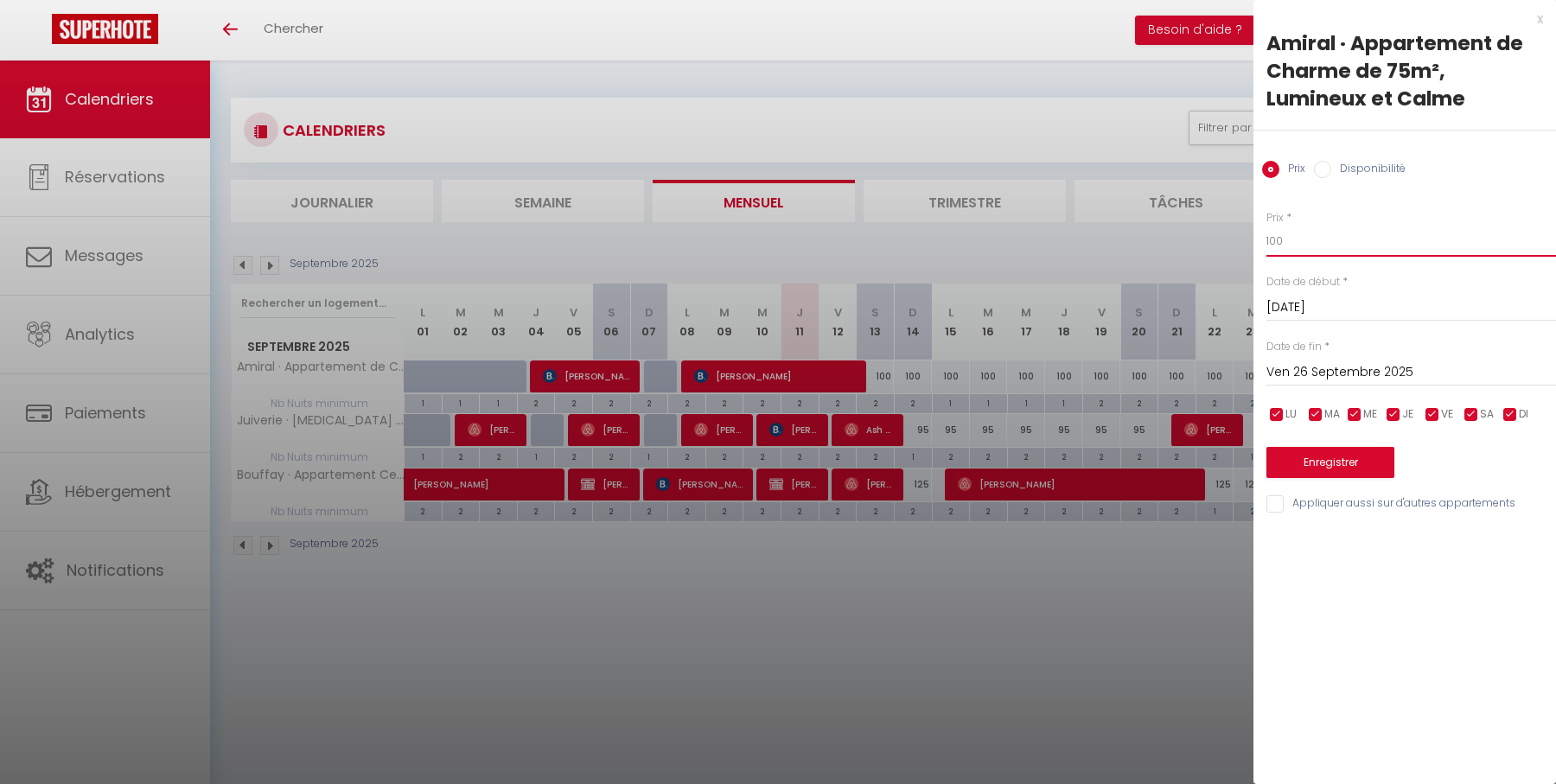
click at [1351, 246] on input "100" at bounding box center [1411, 241] width 290 height 31
type input "95"
click at [1356, 465] on button "Enregistrer" at bounding box center [1330, 462] width 128 height 31
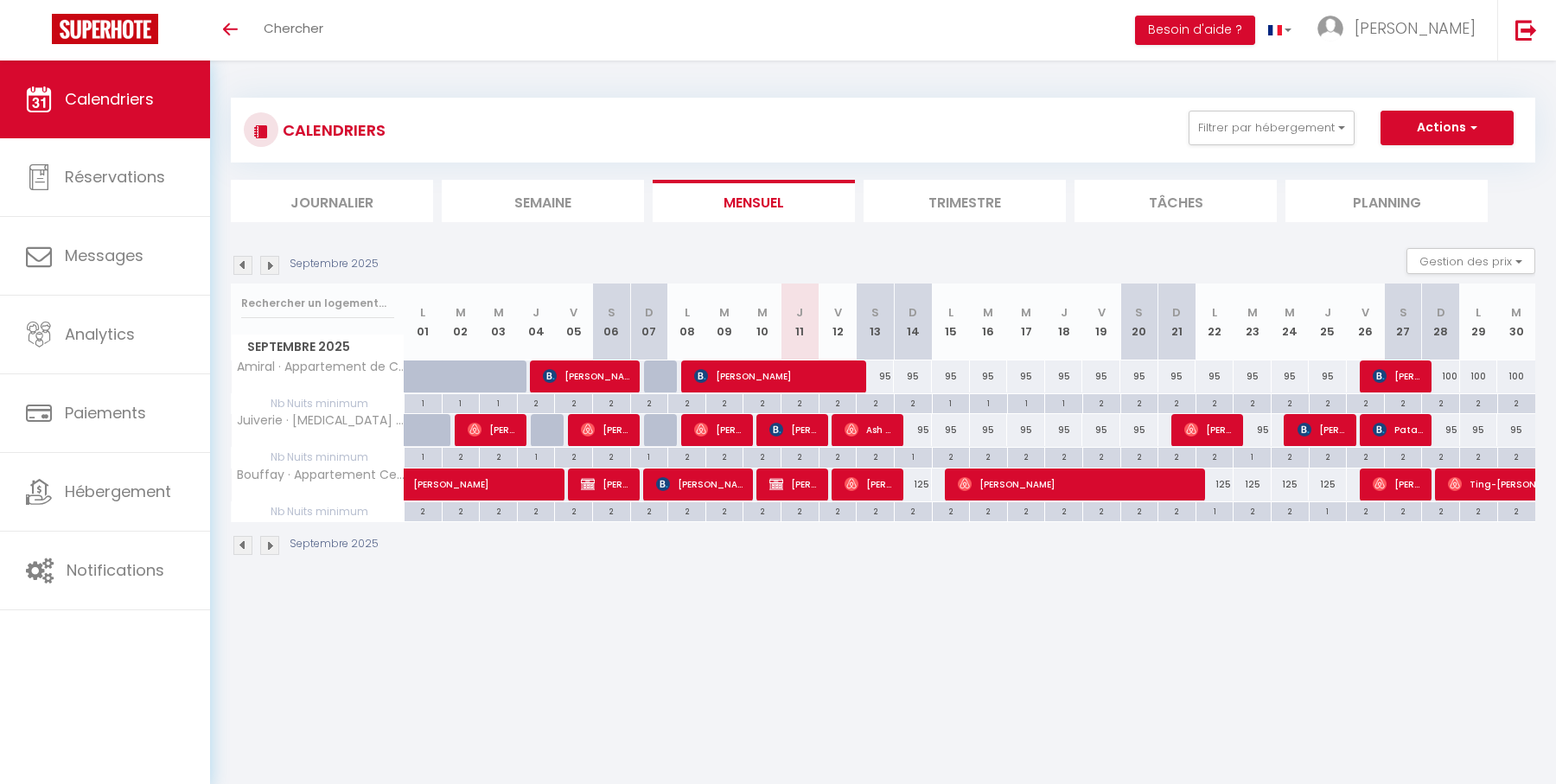
click at [1330, 398] on div "2" at bounding box center [1328, 402] width 37 height 17
type input "2"
type input "Jeu 25 Septembre 2025"
type input "Ven 26 Septembre 2025"
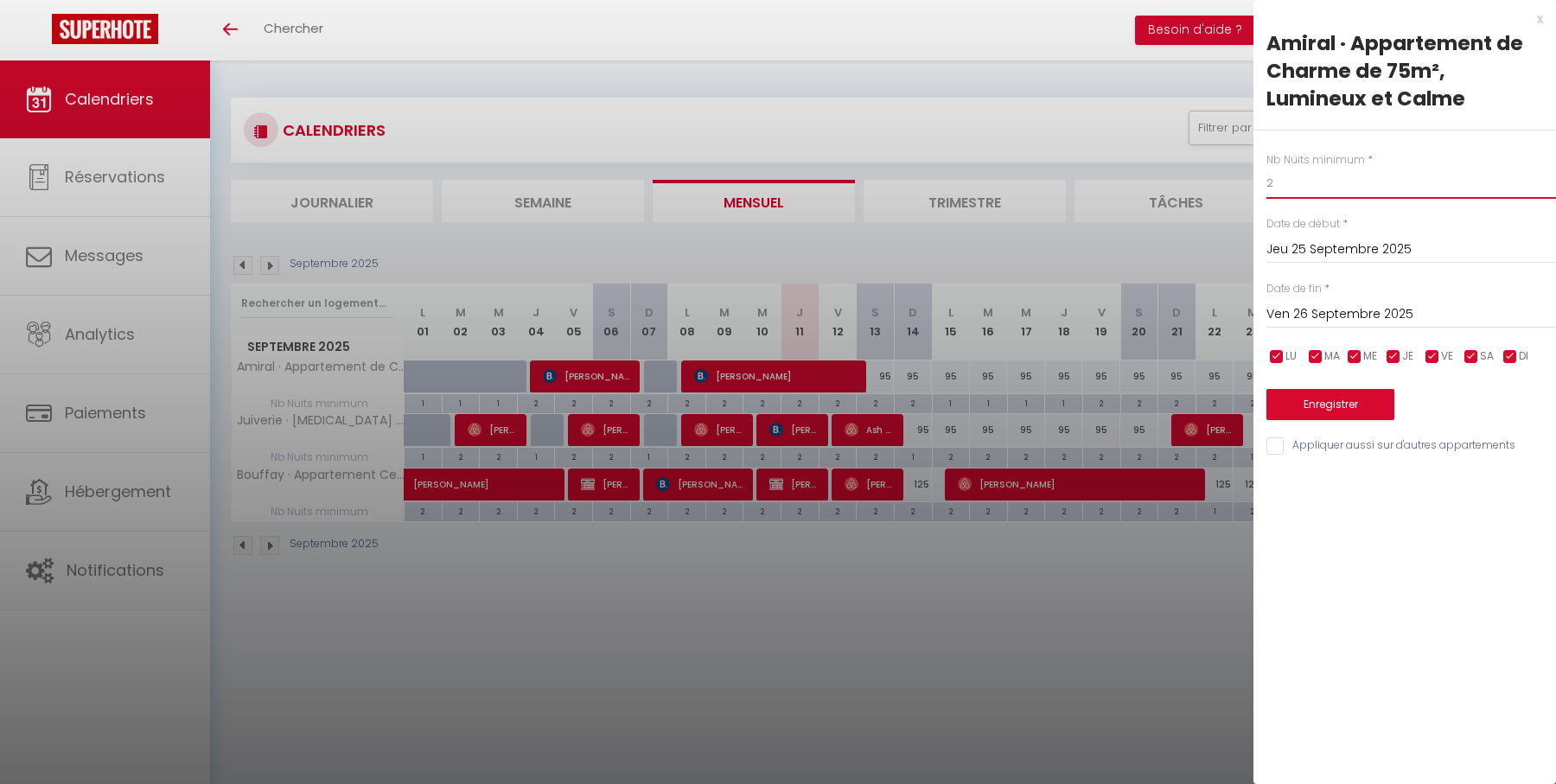
click at [1343, 189] on input "2" at bounding box center [1411, 182] width 290 height 31
type input "1"
click at [1339, 418] on button "Enregistrer" at bounding box center [1330, 404] width 128 height 31
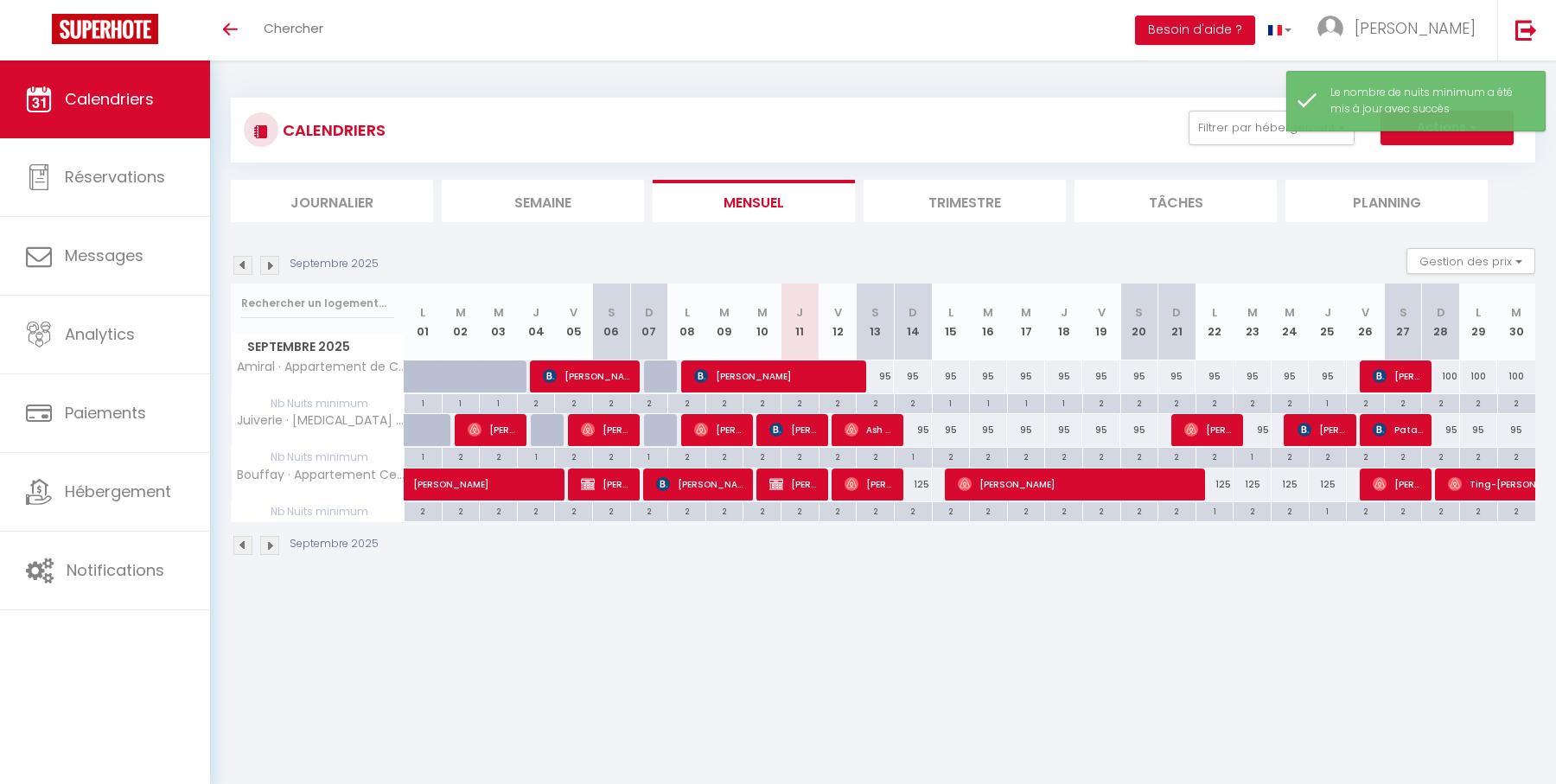
click at [1442, 403] on div "2" at bounding box center [1441, 402] width 37 height 17
type input "2"
type input "Dim 28 Septembre 2025"
type input "Lun 29 Septembre 2025"
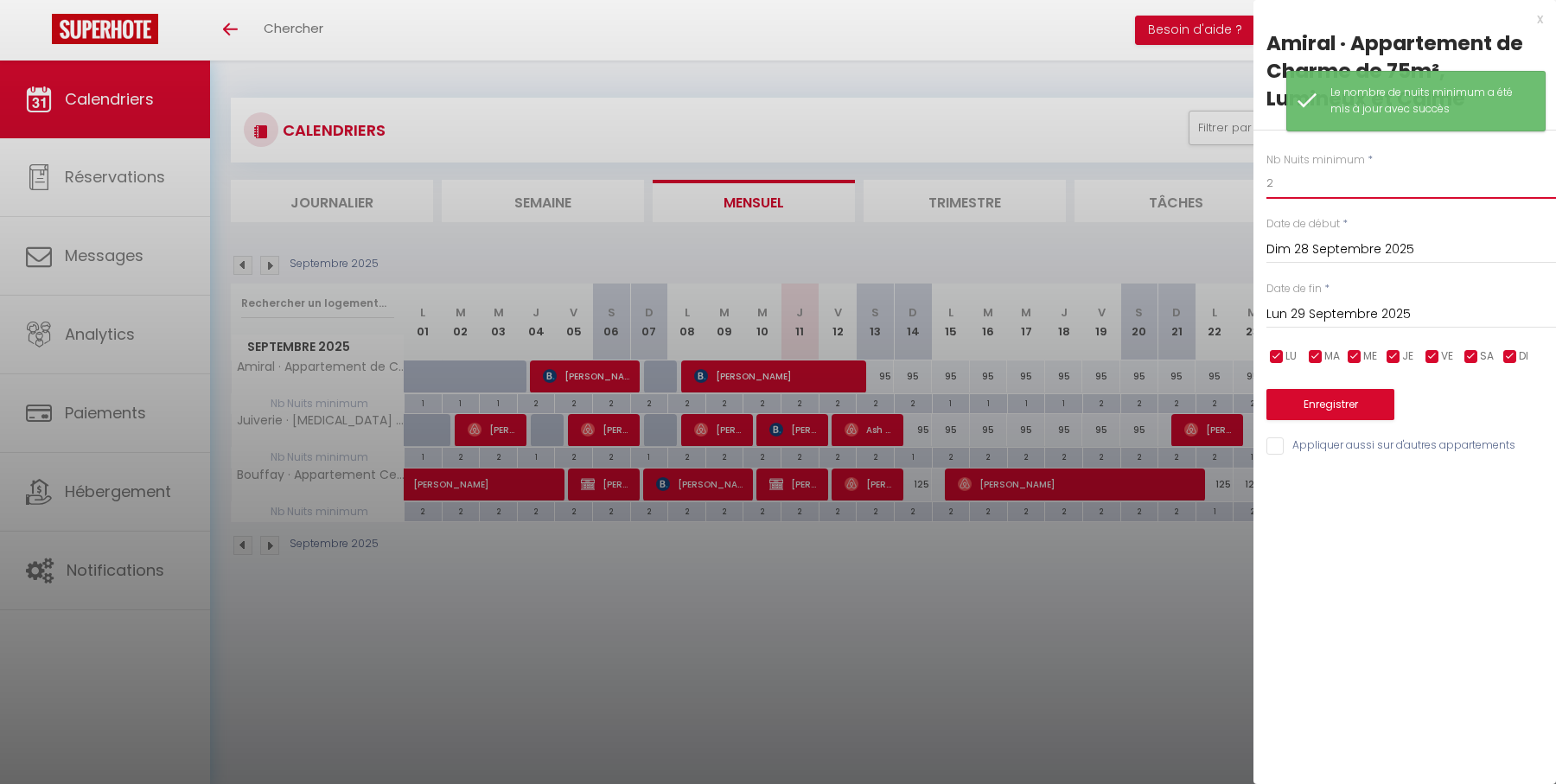
click at [1357, 194] on input "2" at bounding box center [1411, 182] width 290 height 31
type input "1"
click at [1346, 409] on button "Enregistrer" at bounding box center [1330, 404] width 128 height 31
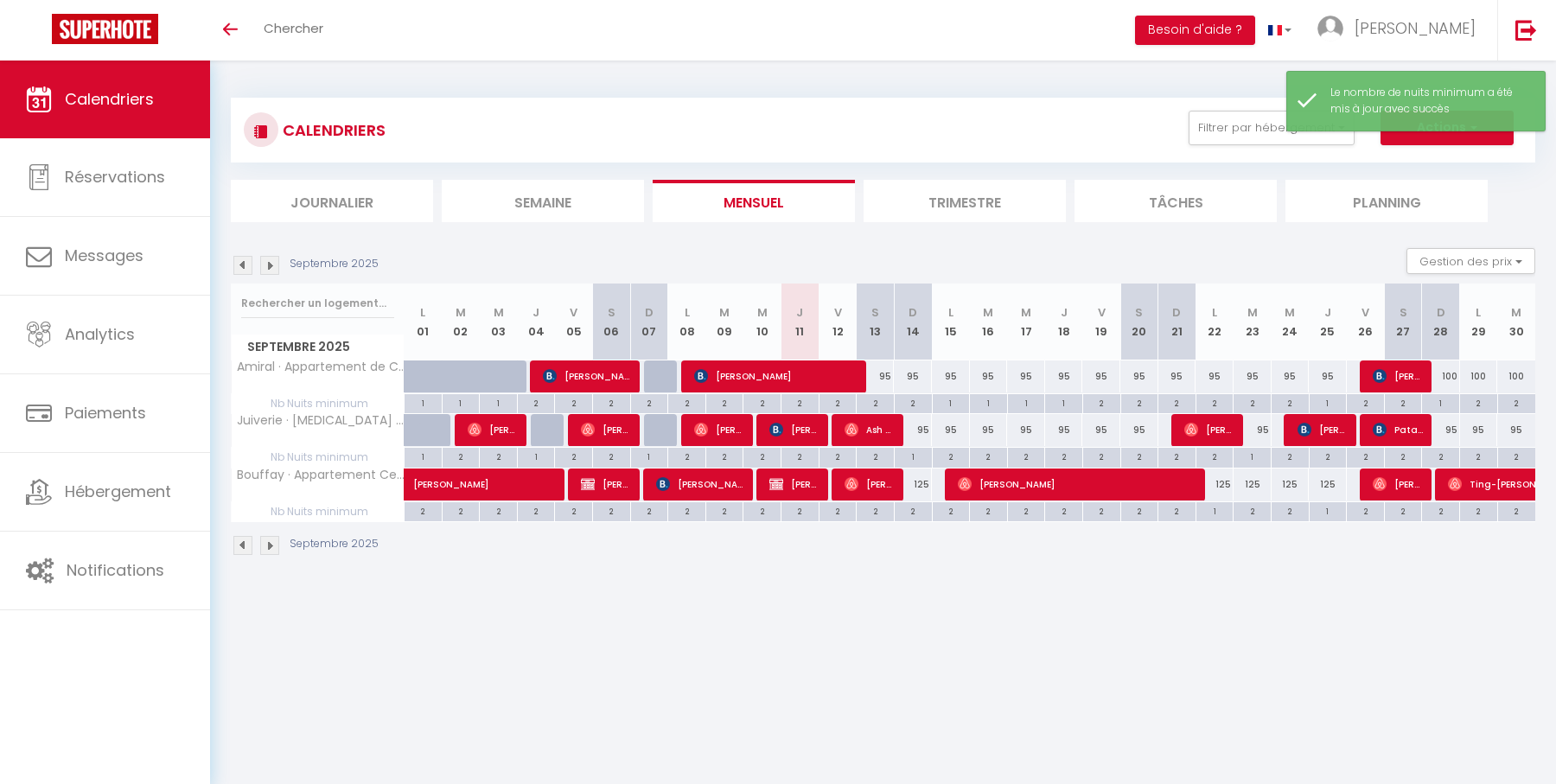
click at [914, 509] on div "2" at bounding box center [913, 510] width 37 height 17
type input "2"
type input "Dim 14 Septembre 2025"
type input "Lun 15 Septembre 2025"
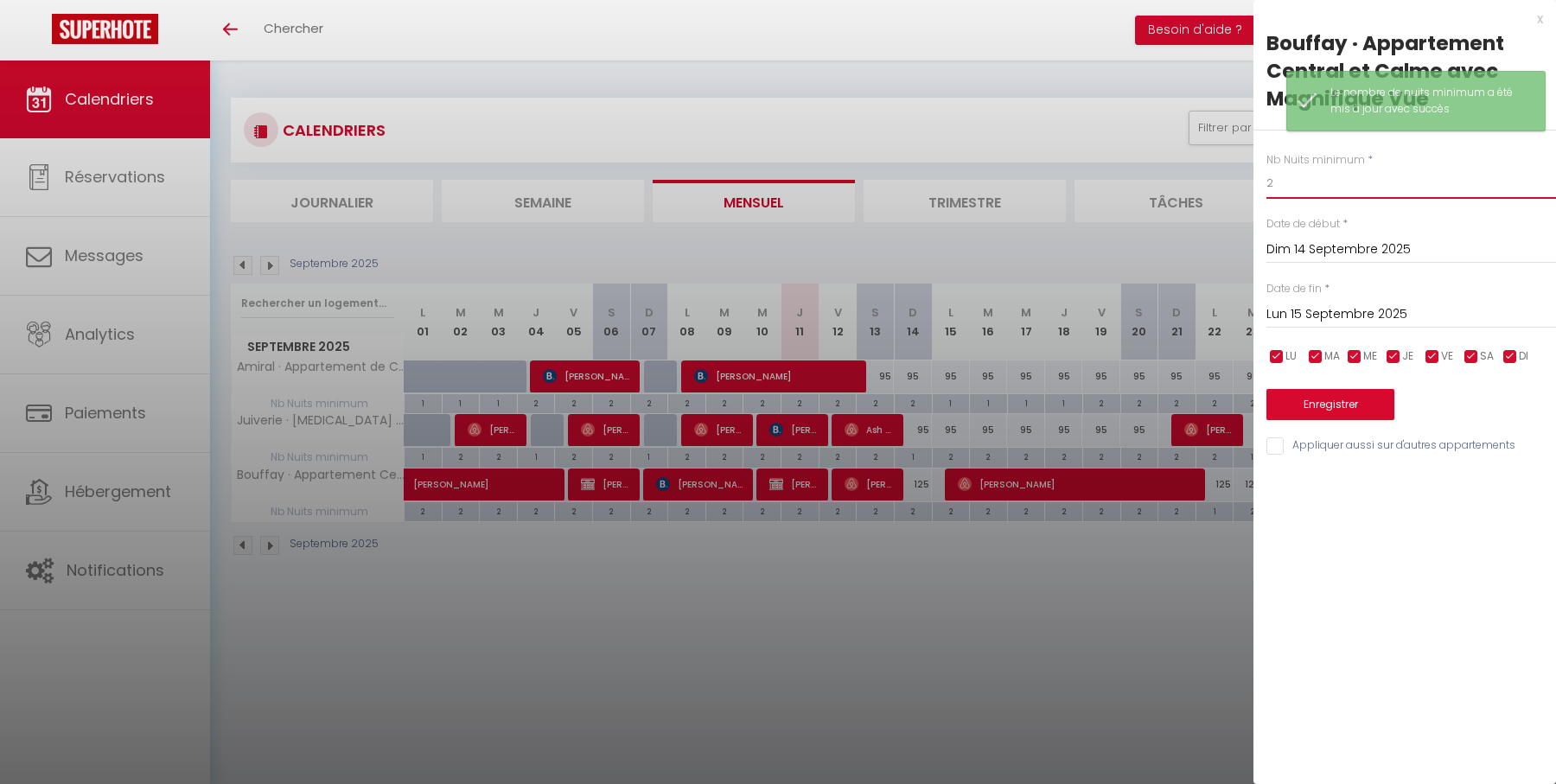
click at [1316, 178] on input "2" at bounding box center [1411, 182] width 290 height 31
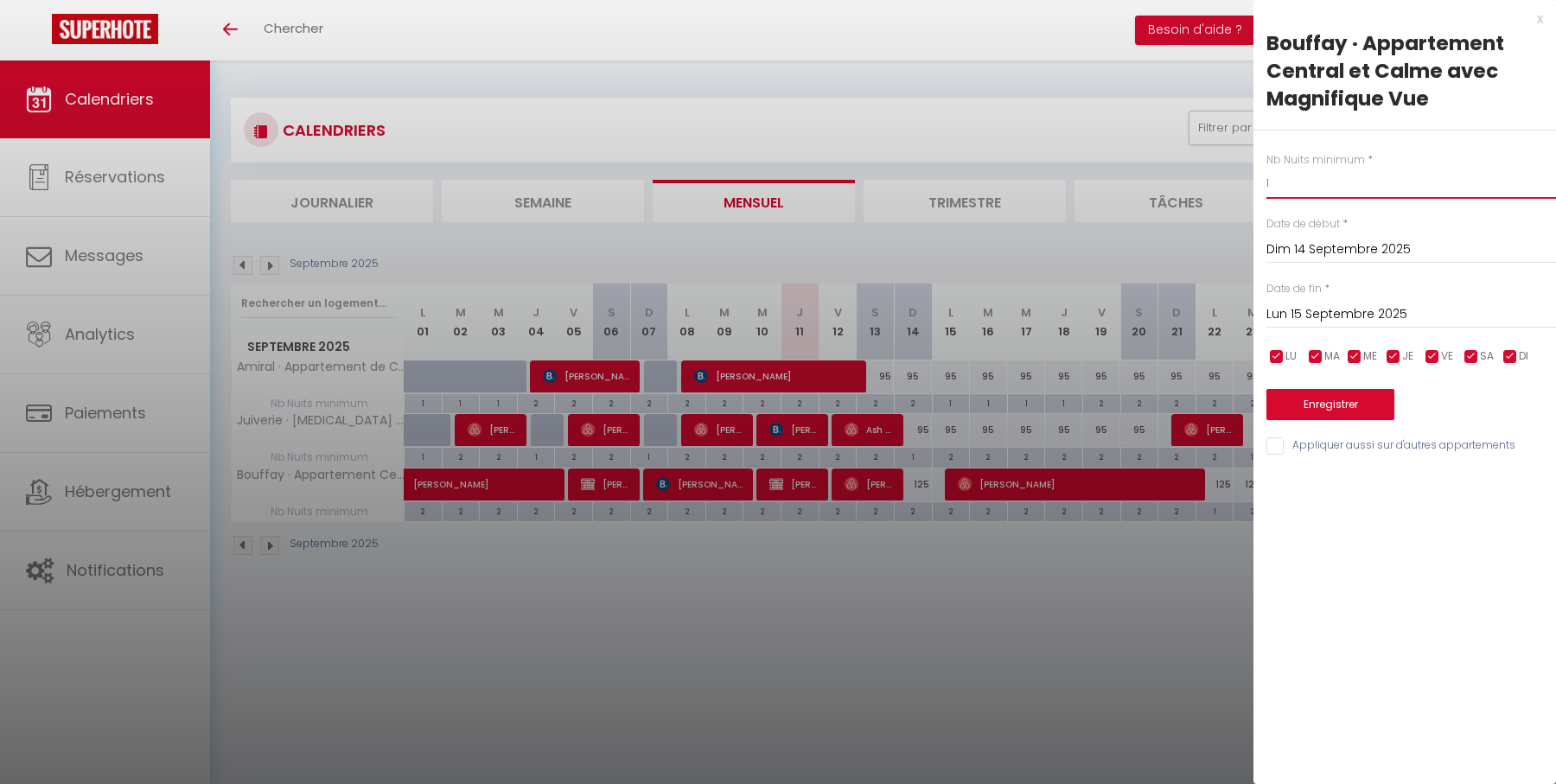
type input "1"
click at [1337, 385] on div "Enregistrer" at bounding box center [1411, 393] width 290 height 53
click at [1340, 402] on button "Enregistrer" at bounding box center [1330, 404] width 128 height 31
